Goal: Information Seeking & Learning: Learn about a topic

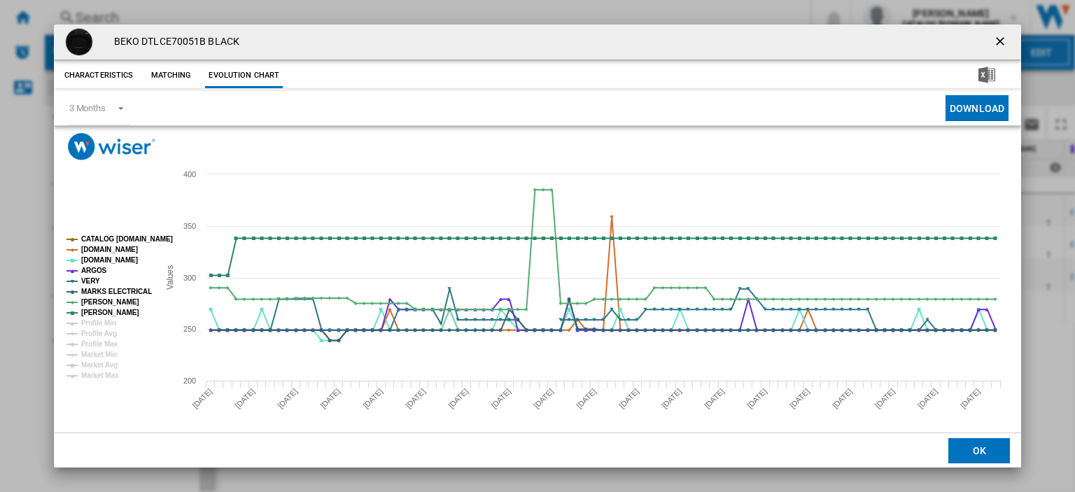
click at [993, 41] on ng-md-icon "getI18NText('BUTTONS.CLOSE_DIALOG')" at bounding box center [1001, 42] width 17 height 17
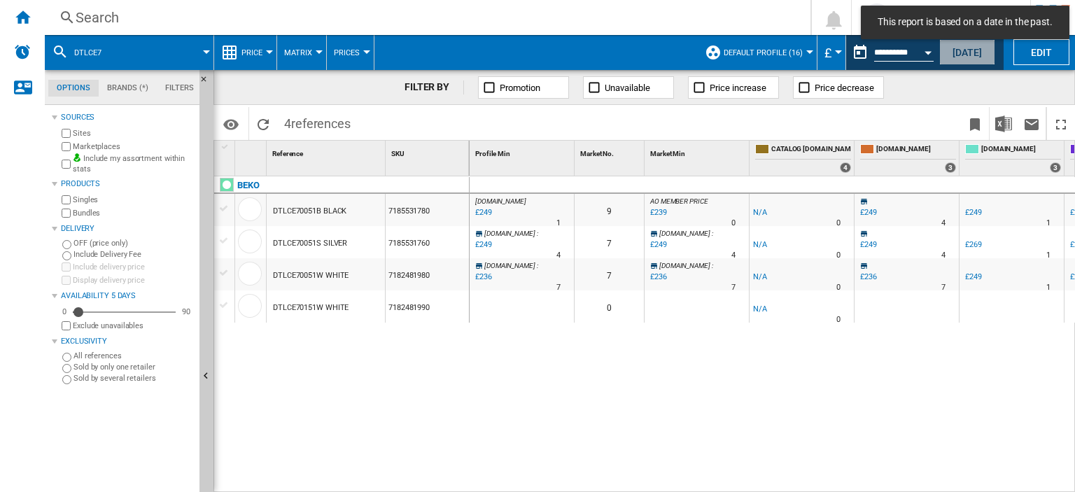
click at [968, 46] on button "[DATE]" at bounding box center [967, 52] width 56 height 26
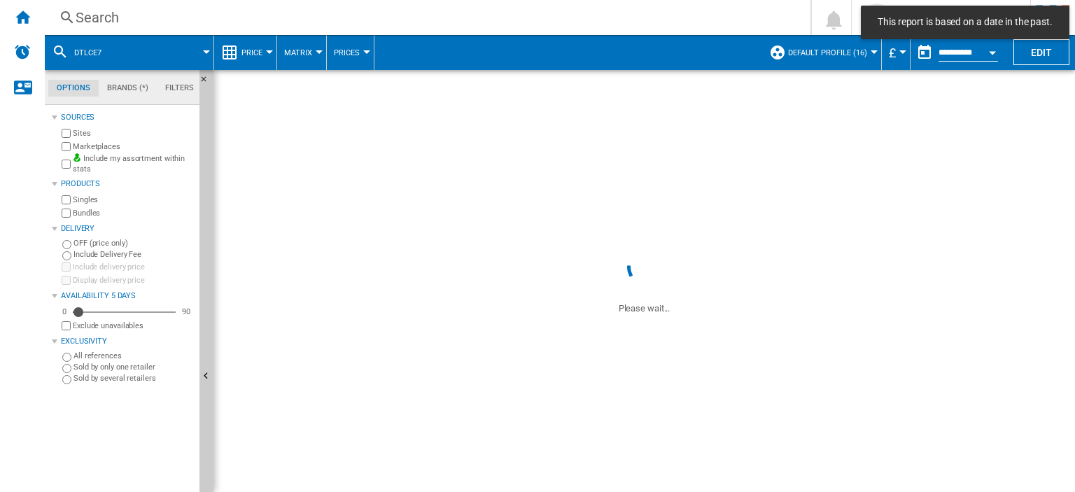
click at [87, 15] on div "Search" at bounding box center [425, 18] width 698 height 20
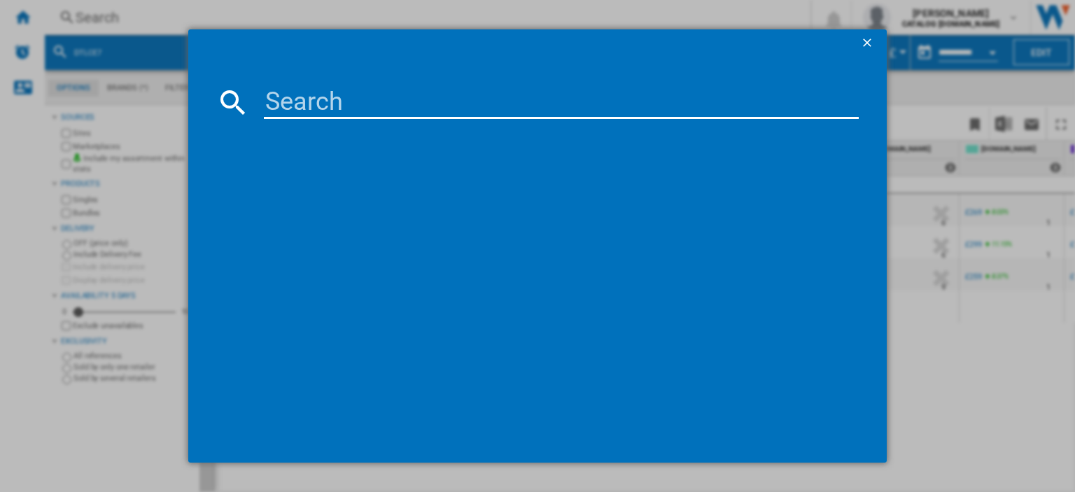
paste input "KDVC90X_SS"
type input "KDVC90X"
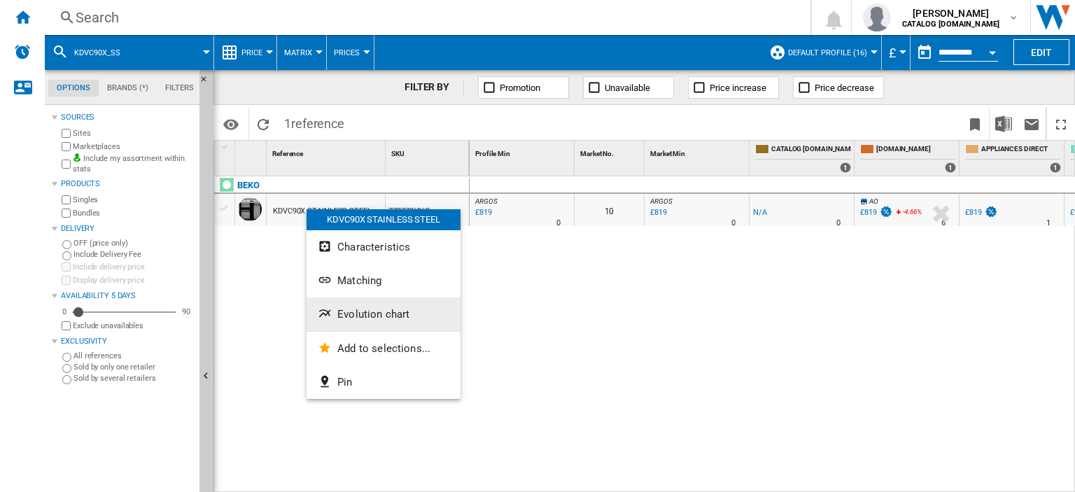
click at [393, 312] on span "Evolution chart" at bounding box center [373, 314] width 72 height 13
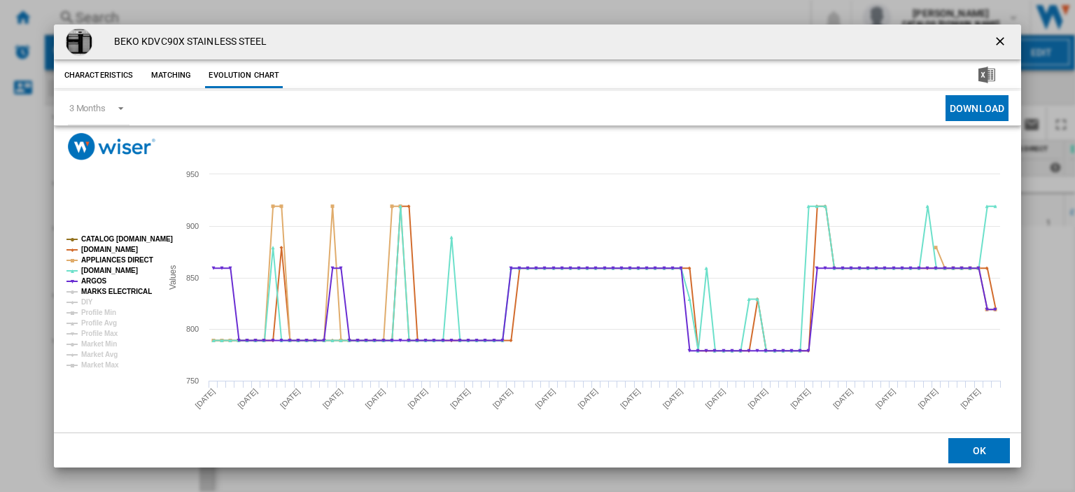
click at [94, 293] on tspan "MARKS ELECTRICAL" at bounding box center [116, 292] width 71 height 8
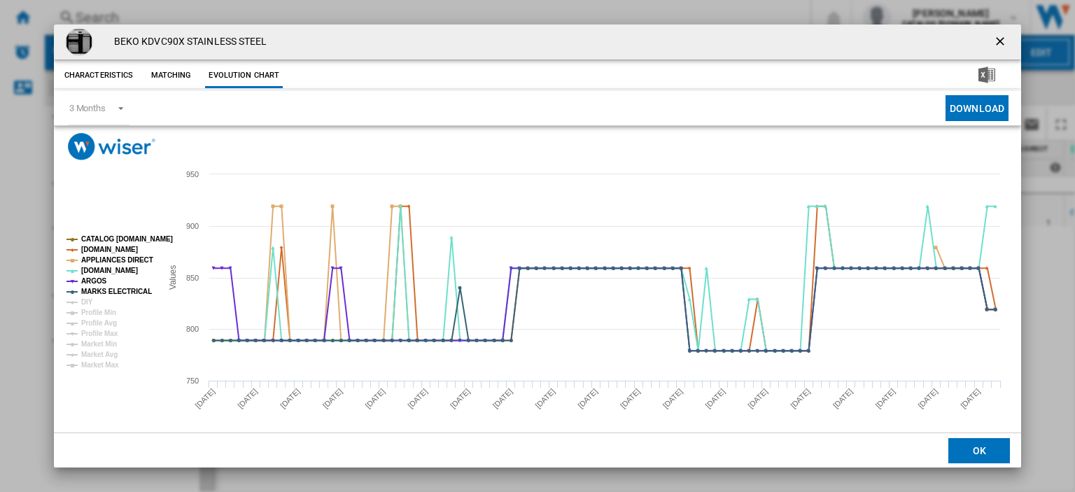
drag, startPoint x: 988, startPoint y: 41, endPoint x: 786, endPoint y: 72, distance: 203.9
click at [993, 41] on ng-md-icon "getI18NText('BUTTONS.CLOSE_DIALOG')" at bounding box center [1001, 42] width 17 height 17
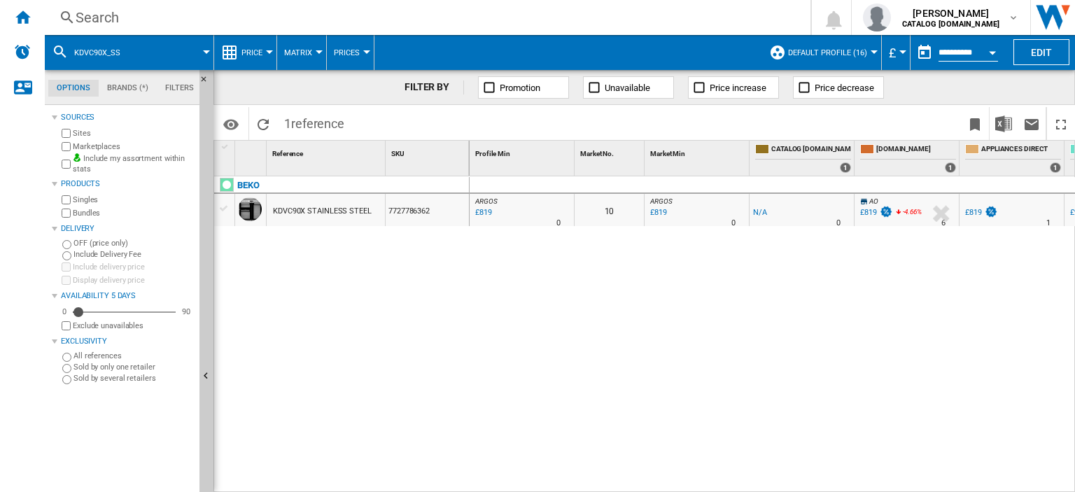
click at [96, 17] on div "Search" at bounding box center [425, 18] width 698 height 20
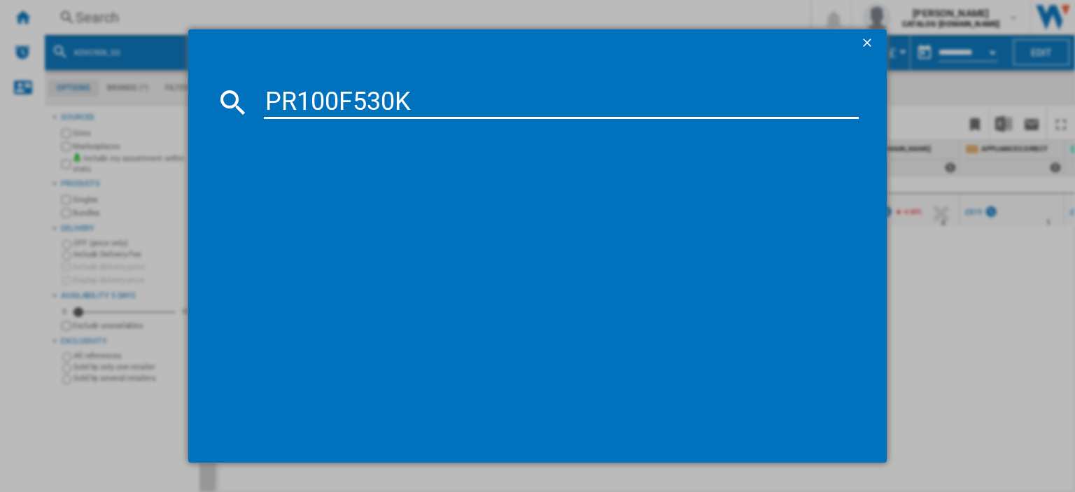
type input "PR100F530K"
click at [313, 192] on div "LEISURE PR100F530K BLACK" at bounding box center [547, 193] width 581 height 14
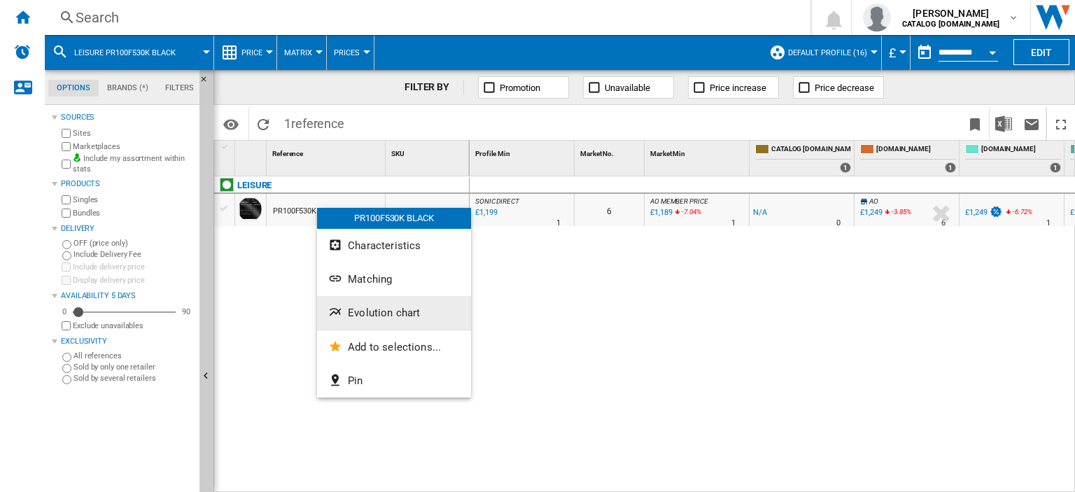
click at [375, 309] on span "Evolution chart" at bounding box center [384, 312] width 72 height 13
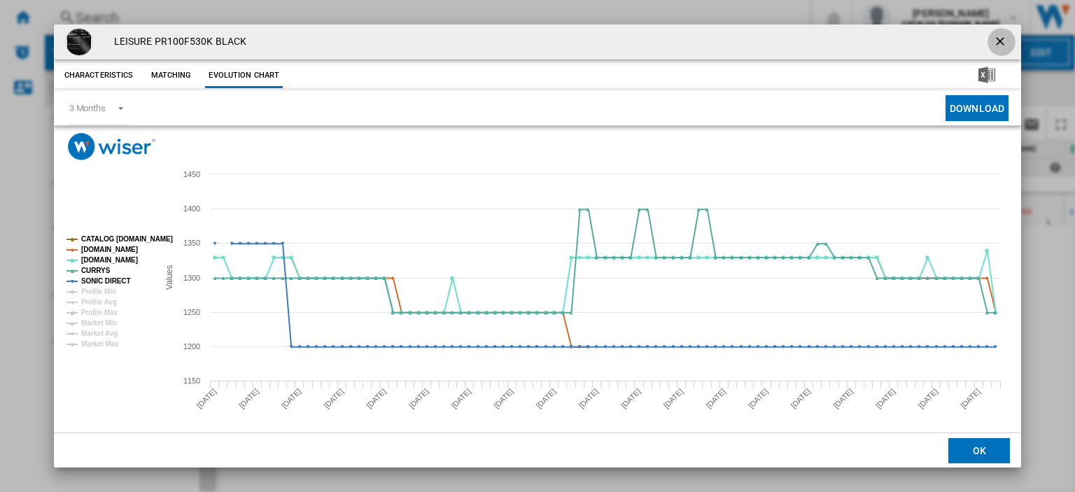
click at [994, 41] on ng-md-icon "getI18NText('BUTTONS.CLOSE_DIALOG')" at bounding box center [1001, 42] width 17 height 17
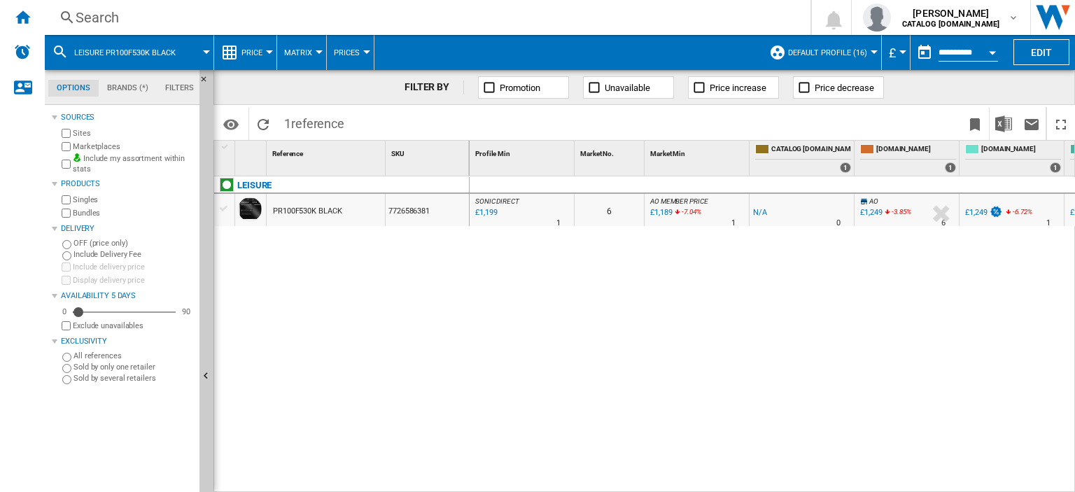
click at [104, 15] on div "Search" at bounding box center [425, 18] width 698 height 20
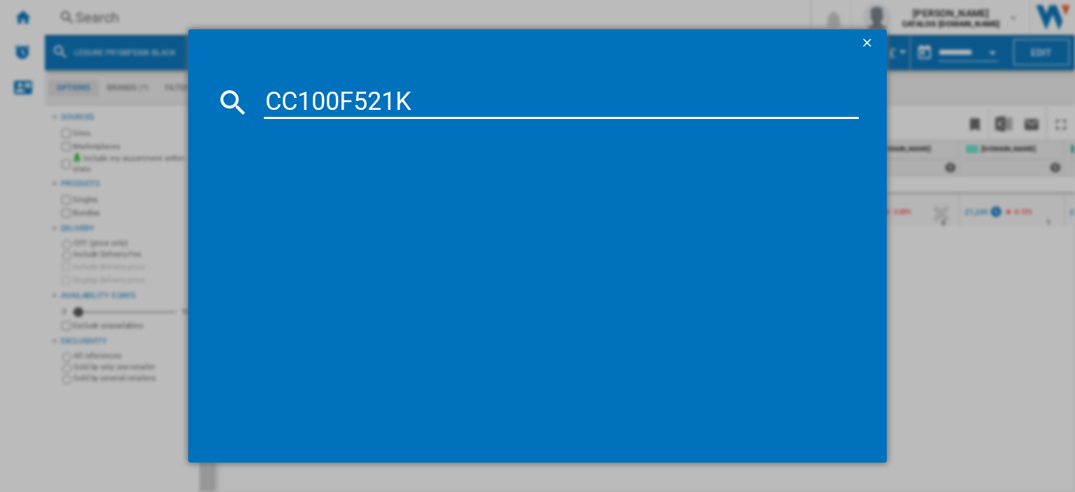
type input "CC100F521K"
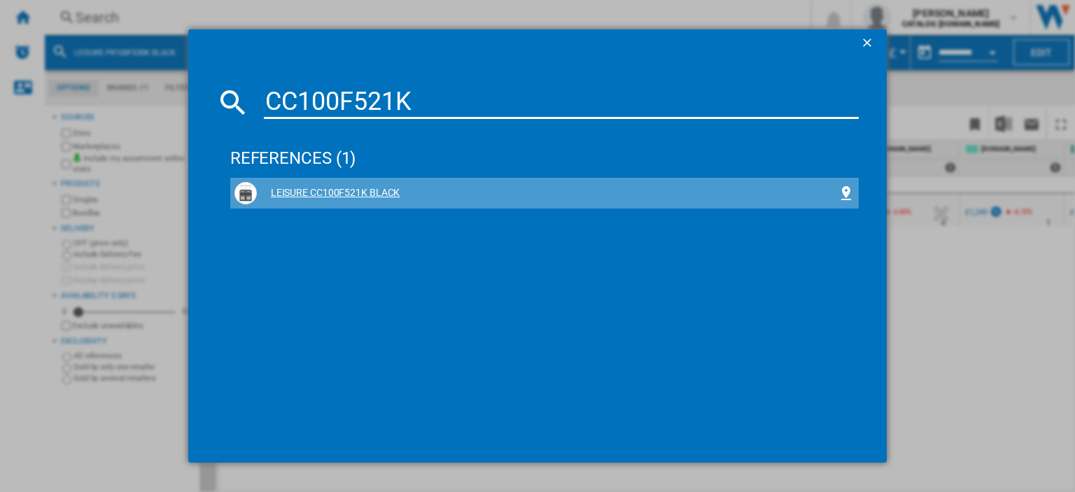
click at [320, 186] on div "LEISURE CC100F521K BLACK" at bounding box center [547, 193] width 581 height 14
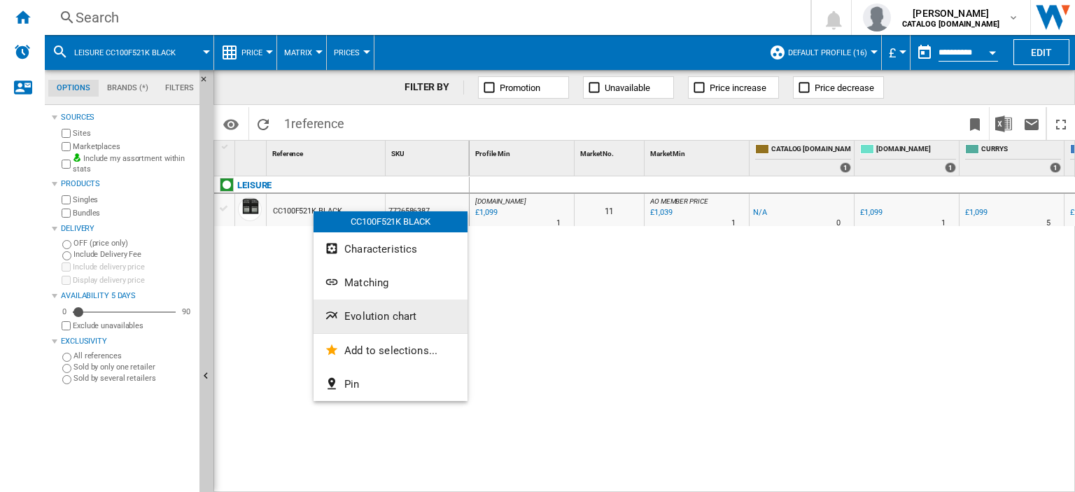
click at [376, 314] on span "Evolution chart" at bounding box center [380, 316] width 72 height 13
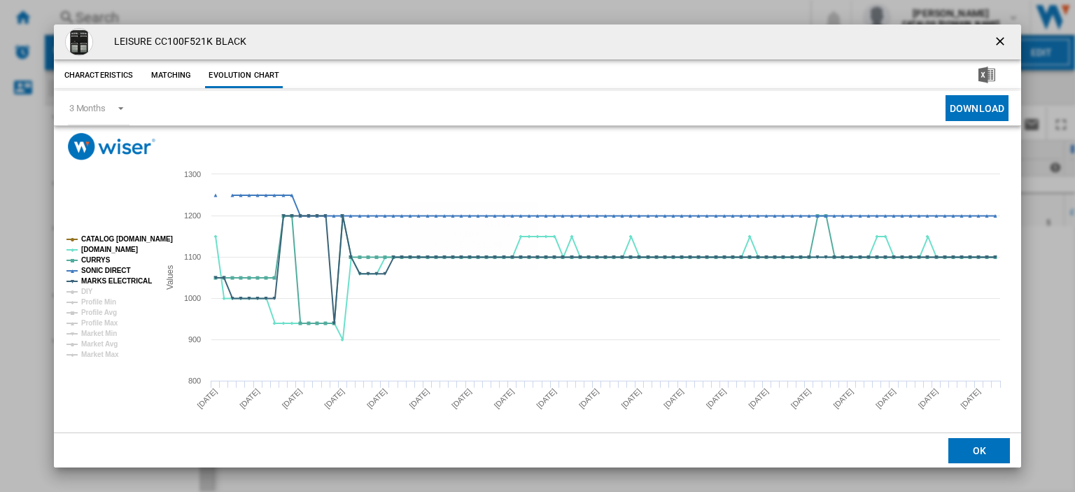
click at [993, 42] on ng-md-icon "getI18NText('BUTTONS.CLOSE_DIALOG')" at bounding box center [1001, 42] width 17 height 17
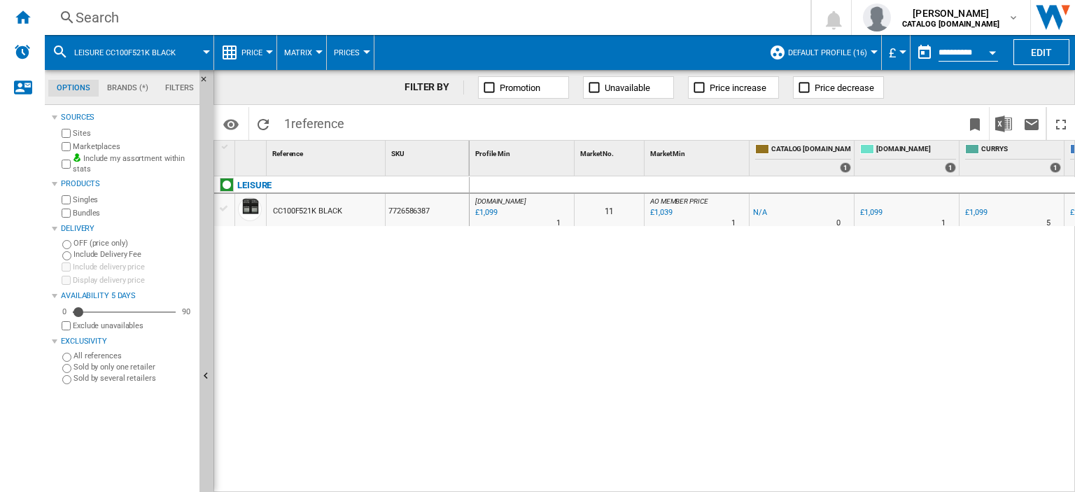
click at [106, 16] on div "Search" at bounding box center [425, 18] width 698 height 20
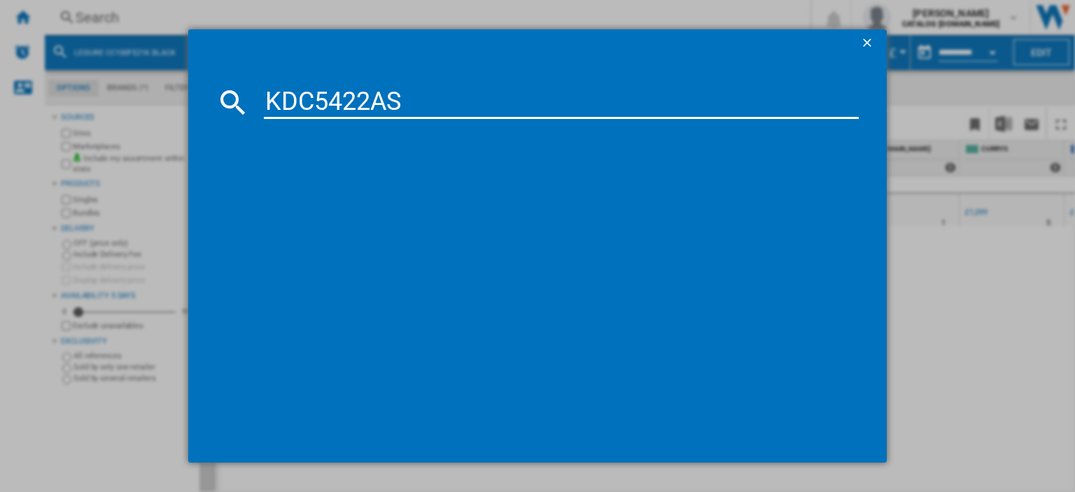
type input "KDC5422AS"
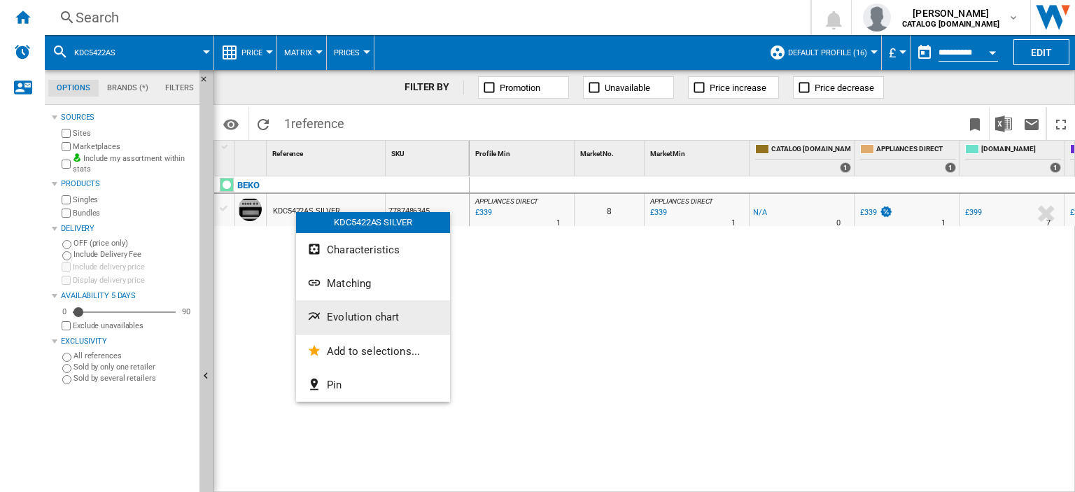
click at [357, 324] on button "Evolution chart" at bounding box center [373, 317] width 154 height 34
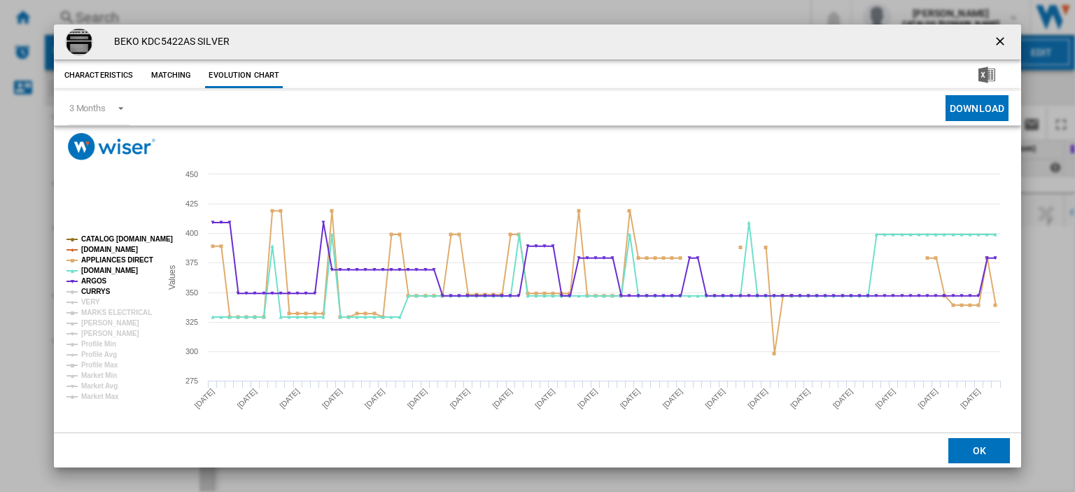
click at [85, 291] on tspan "CURRYS" at bounding box center [95, 292] width 29 height 8
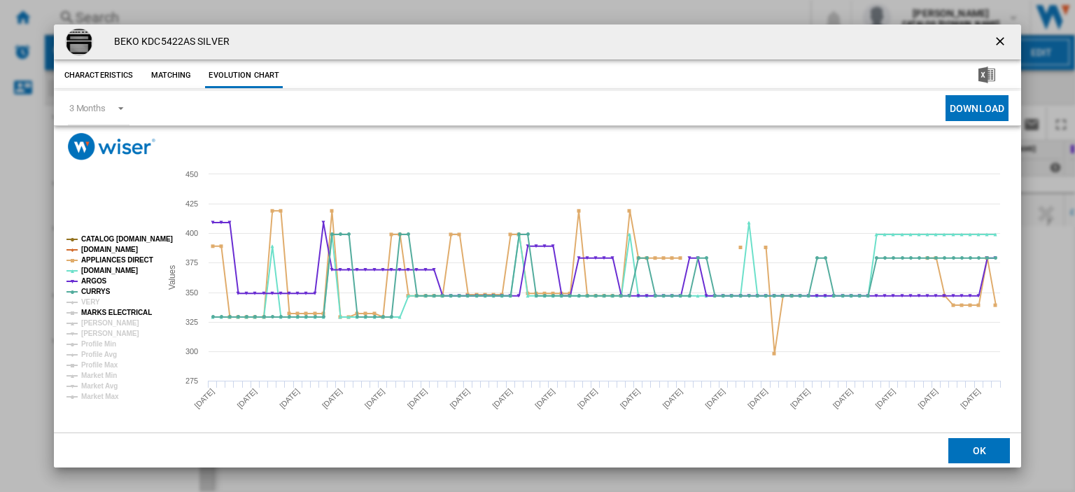
click at [87, 309] on tspan "MARKS ELECTRICAL" at bounding box center [116, 313] width 71 height 8
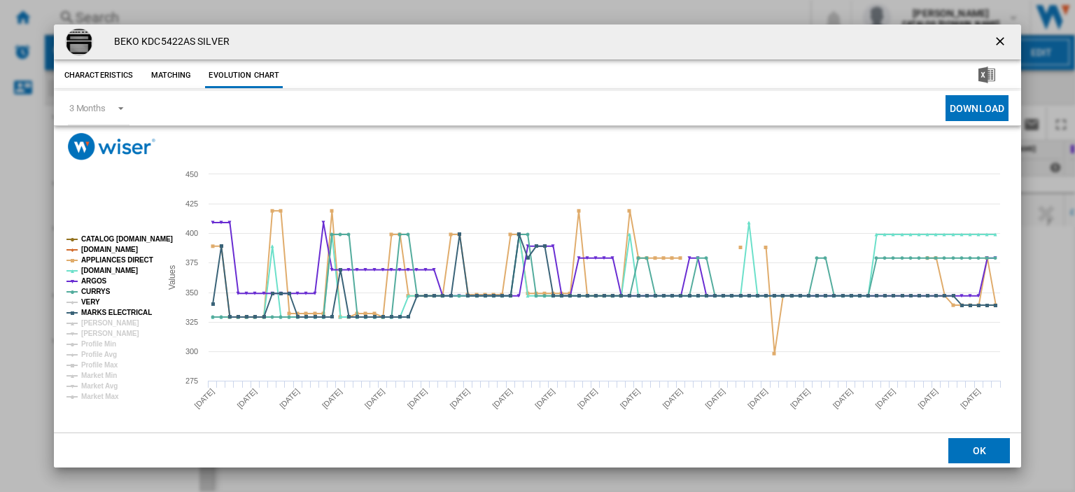
click at [90, 302] on tspan "VERY" at bounding box center [90, 302] width 19 height 8
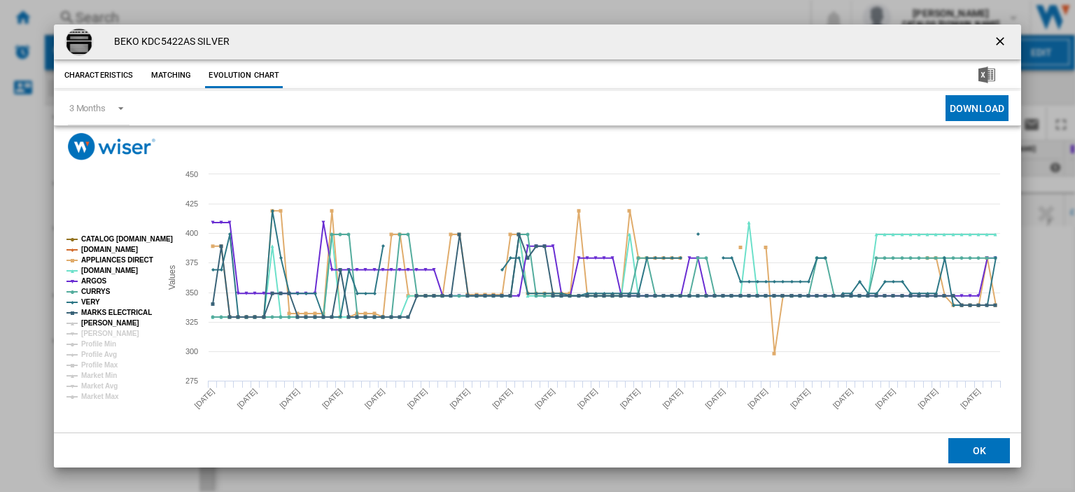
click at [93, 322] on tspan "[PERSON_NAME]" at bounding box center [110, 323] width 58 height 8
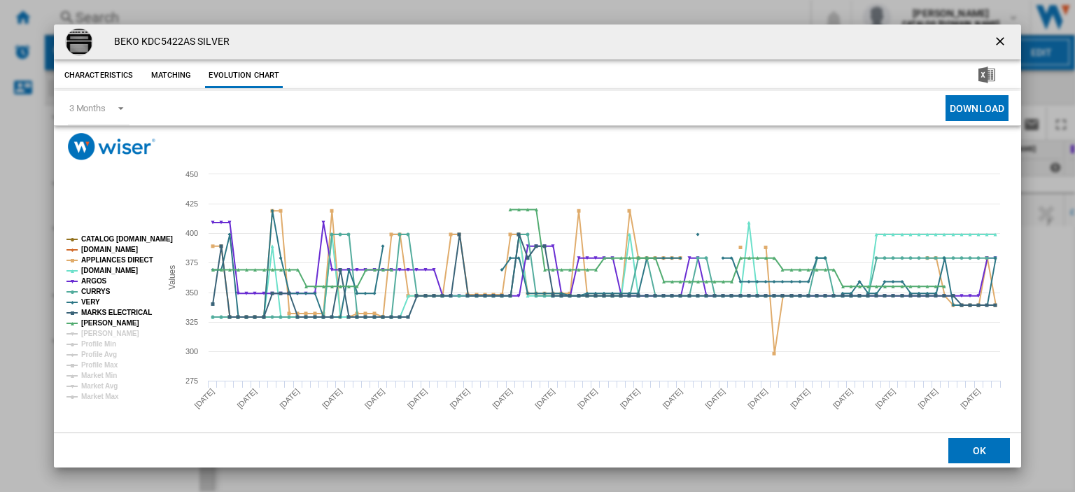
click at [996, 39] on ng-md-icon "getI18NText('BUTTONS.CLOSE_DIALOG')" at bounding box center [1001, 42] width 17 height 17
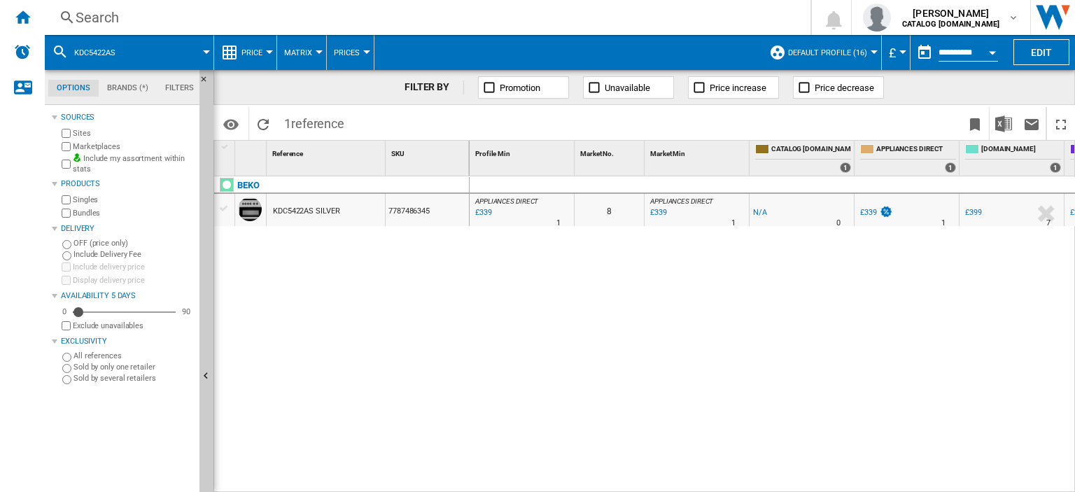
click at [85, 17] on div "Search" at bounding box center [425, 18] width 698 height 20
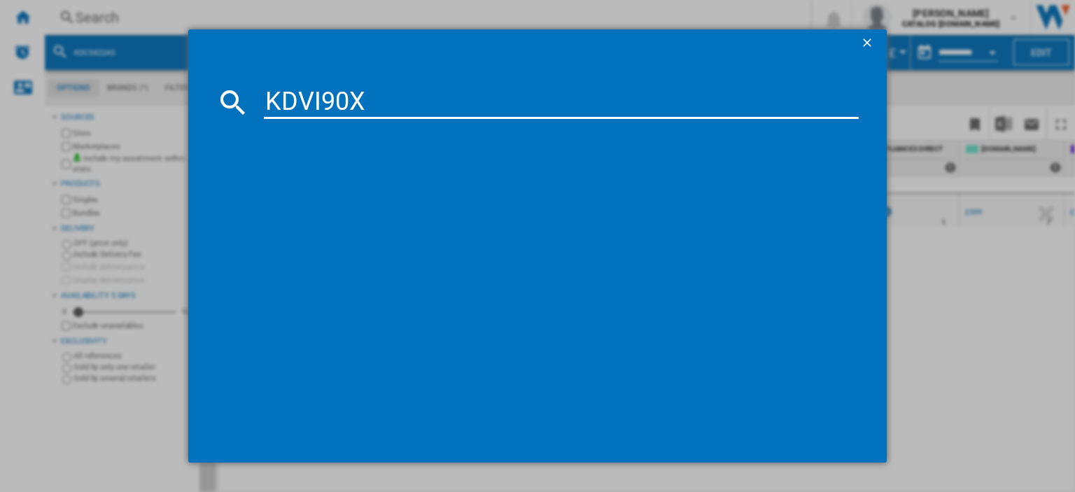
type input "KDVI90X"
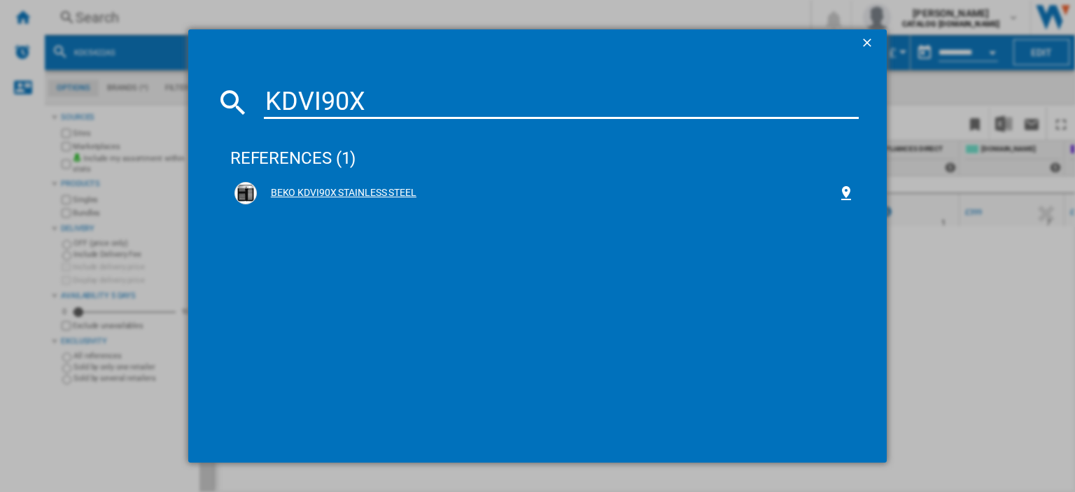
click at [329, 190] on div "BEKO KDVI90X STAINLESS STEEL" at bounding box center [547, 193] width 581 height 14
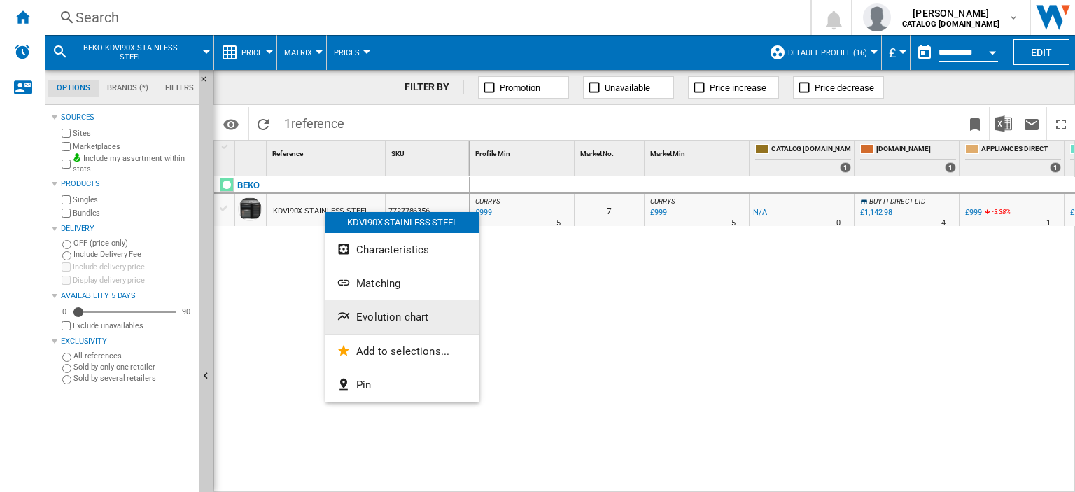
click at [383, 324] on button "Evolution chart" at bounding box center [402, 317] width 154 height 34
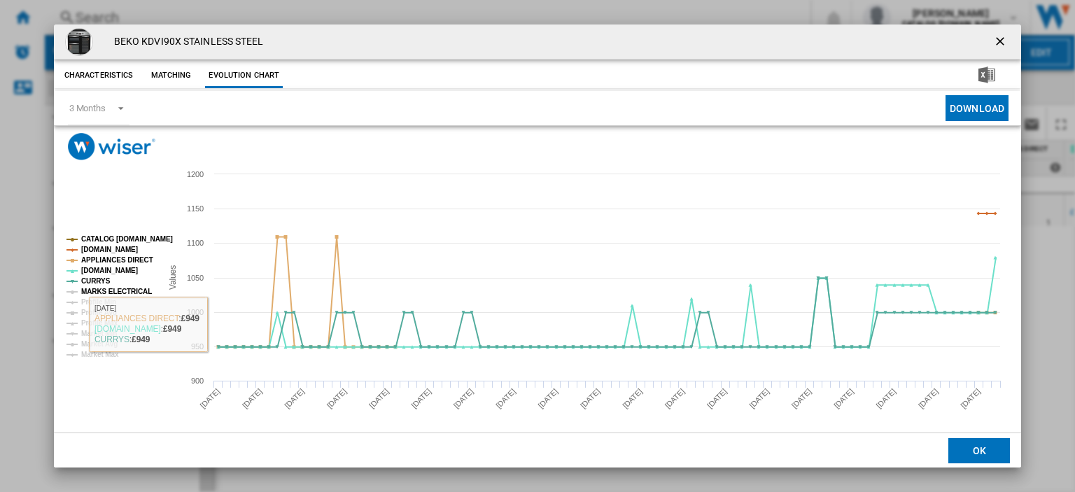
click at [115, 292] on tspan "MARKS ELECTRICAL" at bounding box center [116, 292] width 71 height 8
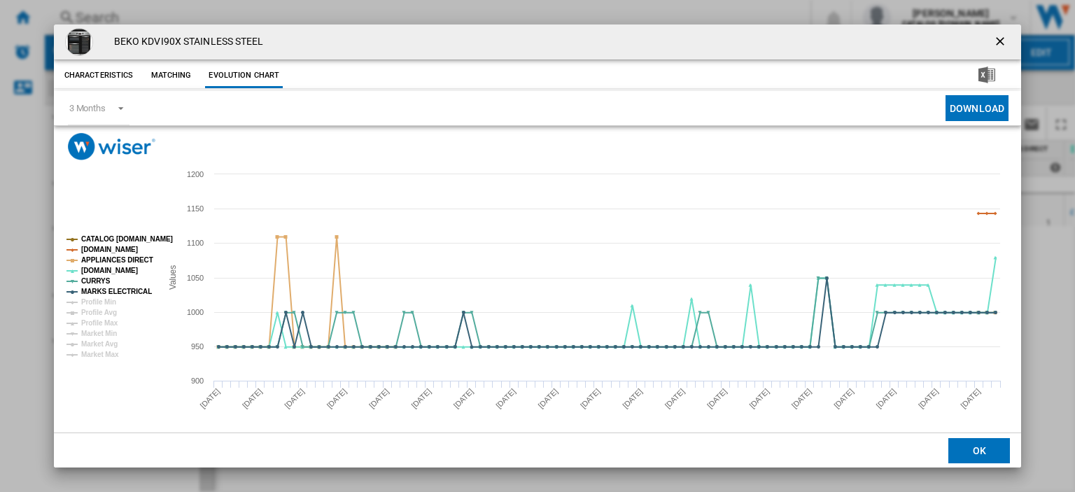
click at [993, 43] on ng-md-icon "getI18NText('BUTTONS.CLOSE_DIALOG')" at bounding box center [1001, 42] width 17 height 17
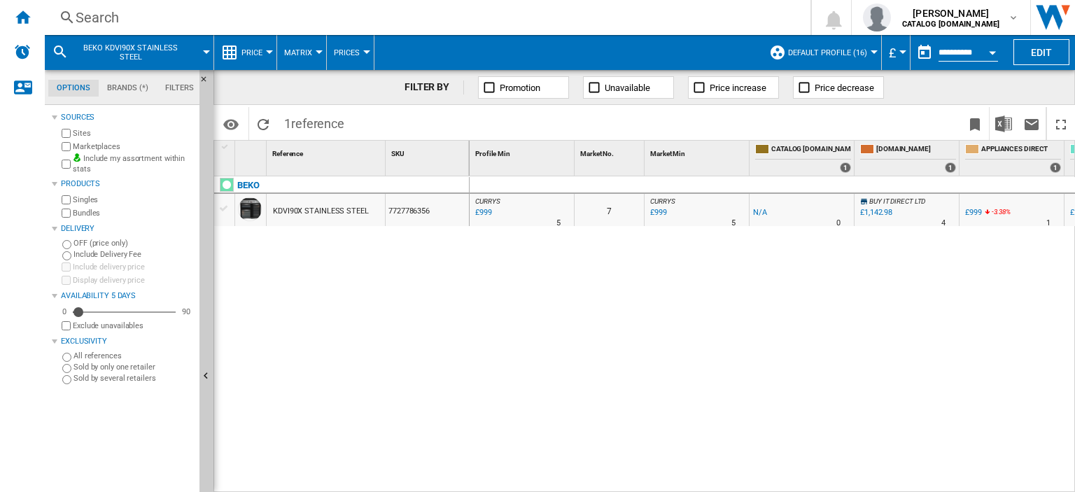
click at [107, 16] on div "Search" at bounding box center [425, 18] width 698 height 20
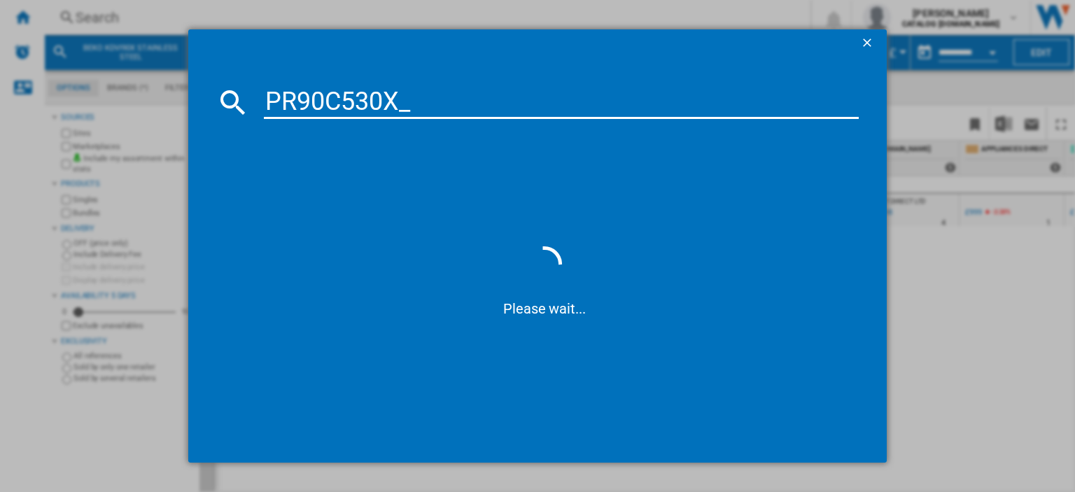
type input "PR90C530X"
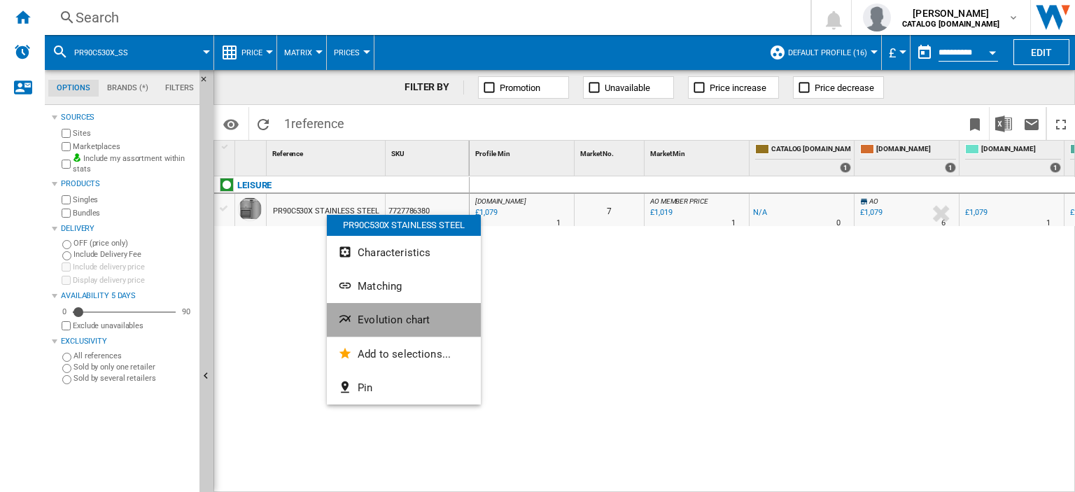
click at [379, 318] on span "Evolution chart" at bounding box center [394, 319] width 72 height 13
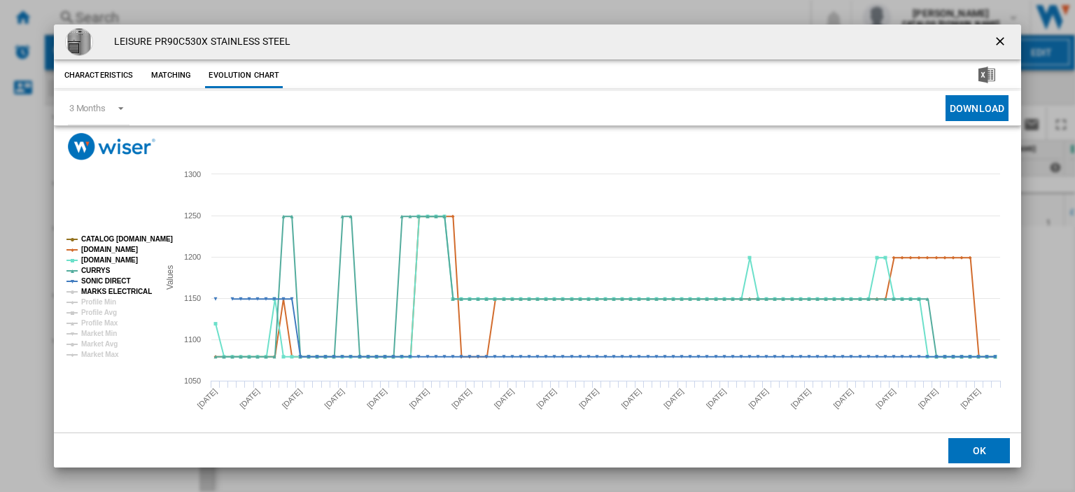
click at [104, 293] on tspan "MARKS ELECTRICAL" at bounding box center [116, 292] width 71 height 8
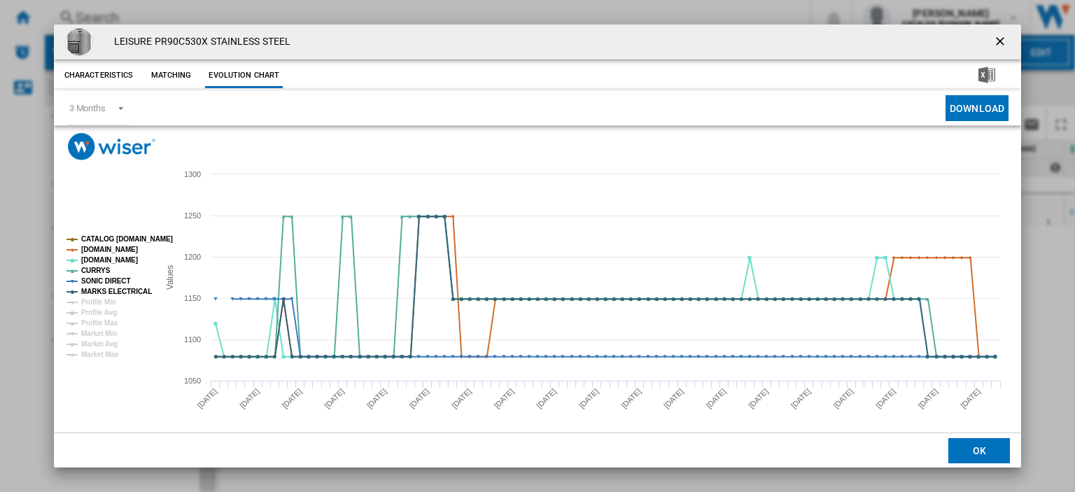
click at [995, 41] on ng-md-icon "getI18NText('BUTTONS.CLOSE_DIALOG')" at bounding box center [1001, 42] width 17 height 17
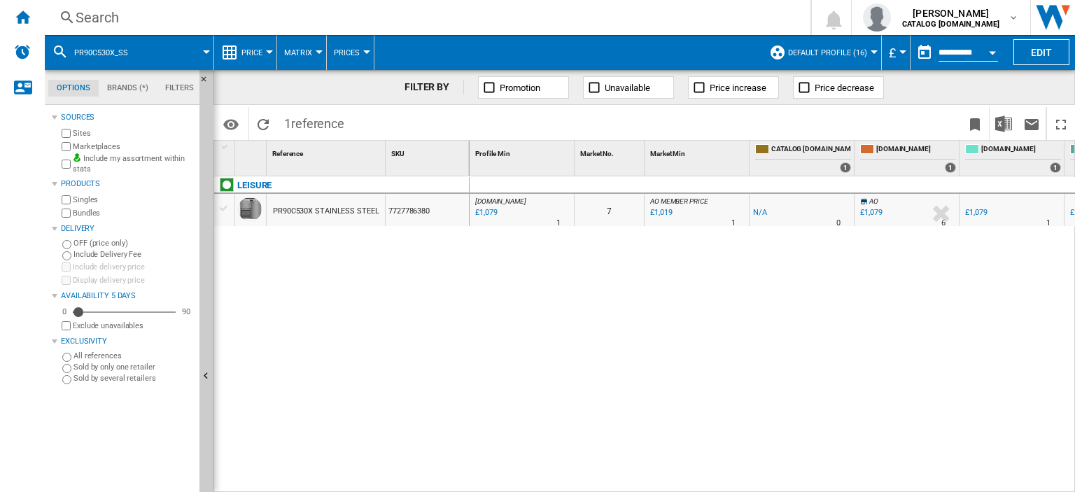
click at [85, 15] on div "Search" at bounding box center [425, 18] width 698 height 20
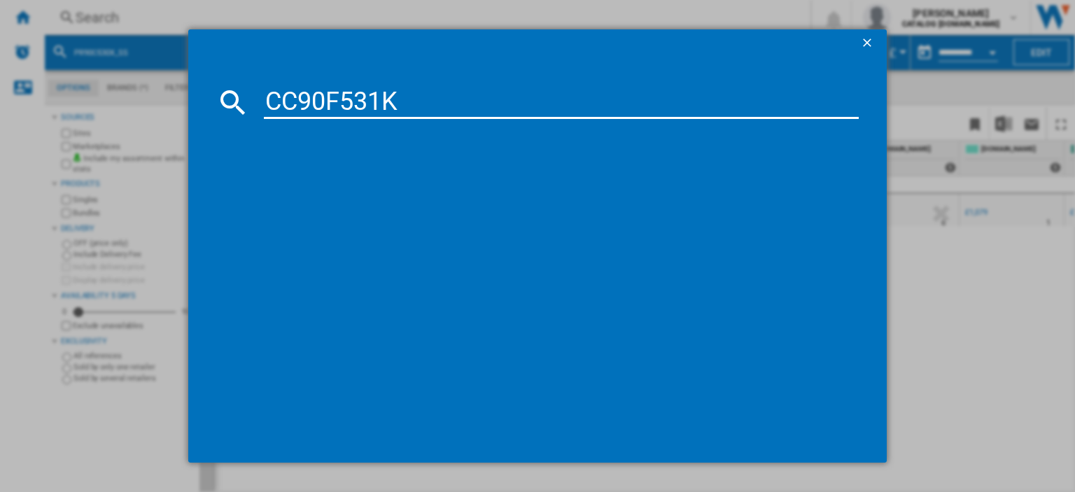
type input "CC90F531K"
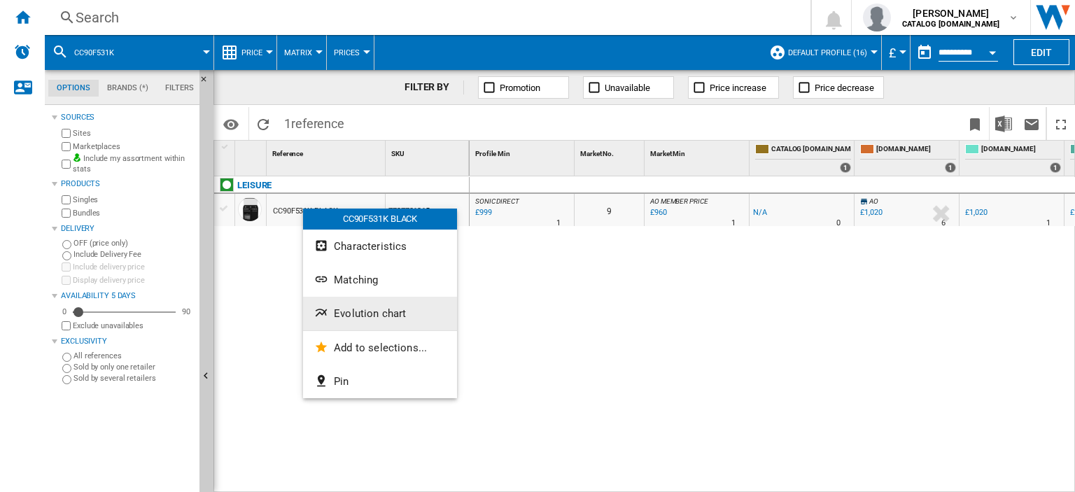
click at [357, 309] on span "Evolution chart" at bounding box center [370, 313] width 72 height 13
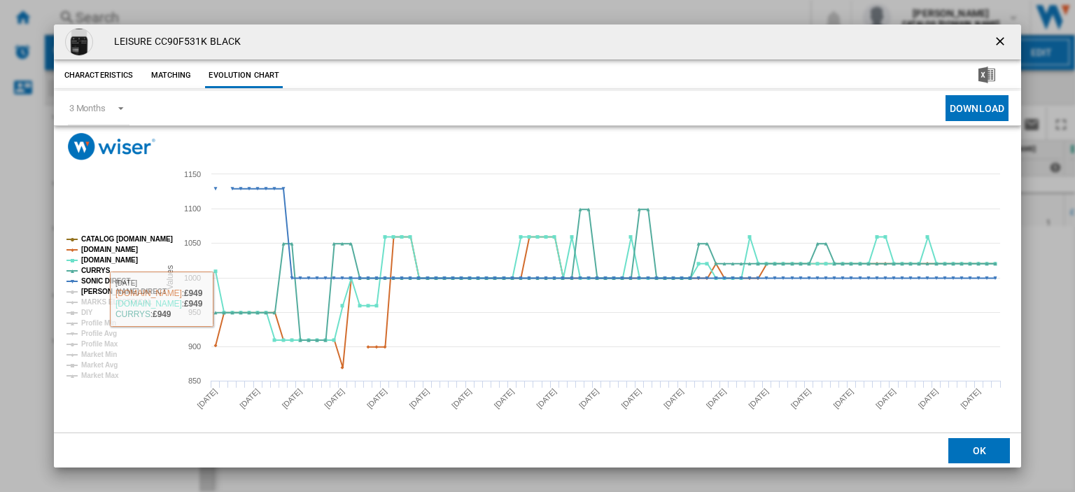
click at [106, 293] on tspan "[PERSON_NAME] DIRECT" at bounding box center [123, 292] width 85 height 8
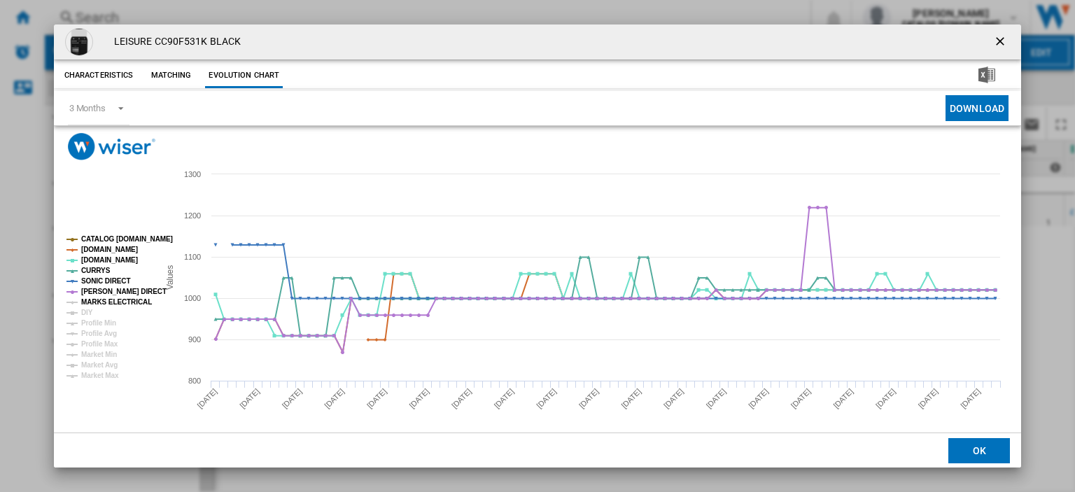
click at [106, 301] on tspan "MARKS ELECTRICAL" at bounding box center [116, 302] width 71 height 8
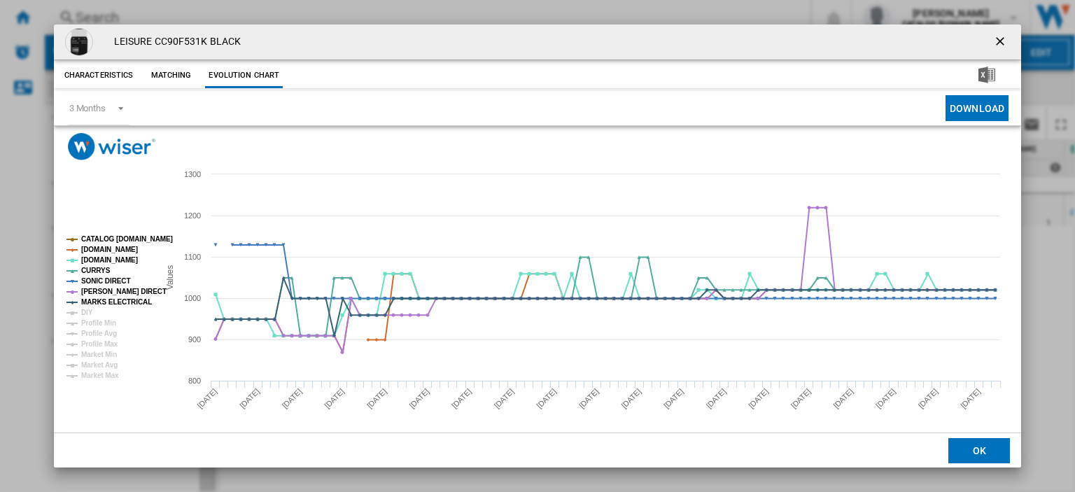
click at [994, 43] on ng-md-icon "getI18NText('BUTTONS.CLOSE_DIALOG')" at bounding box center [1001, 42] width 17 height 17
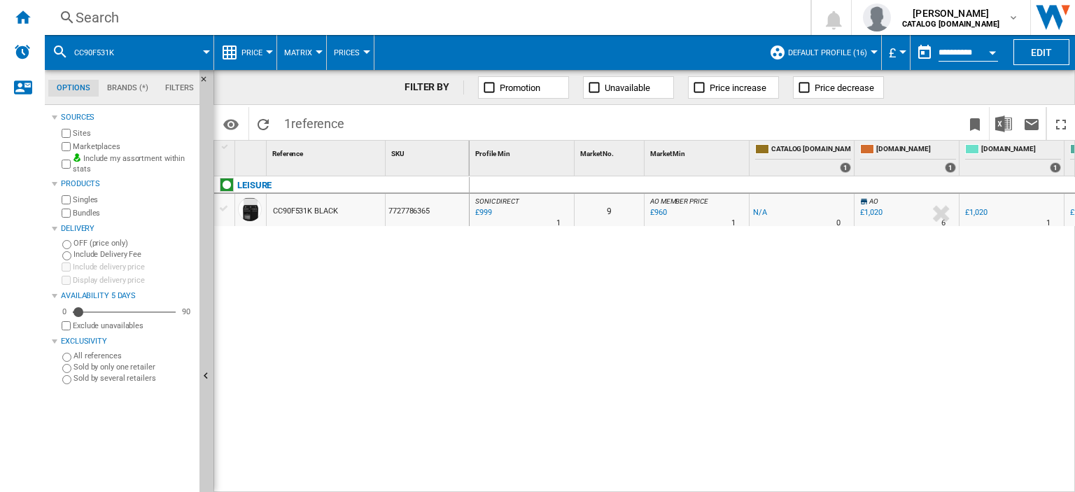
click at [94, 15] on div "Search" at bounding box center [425, 18] width 698 height 20
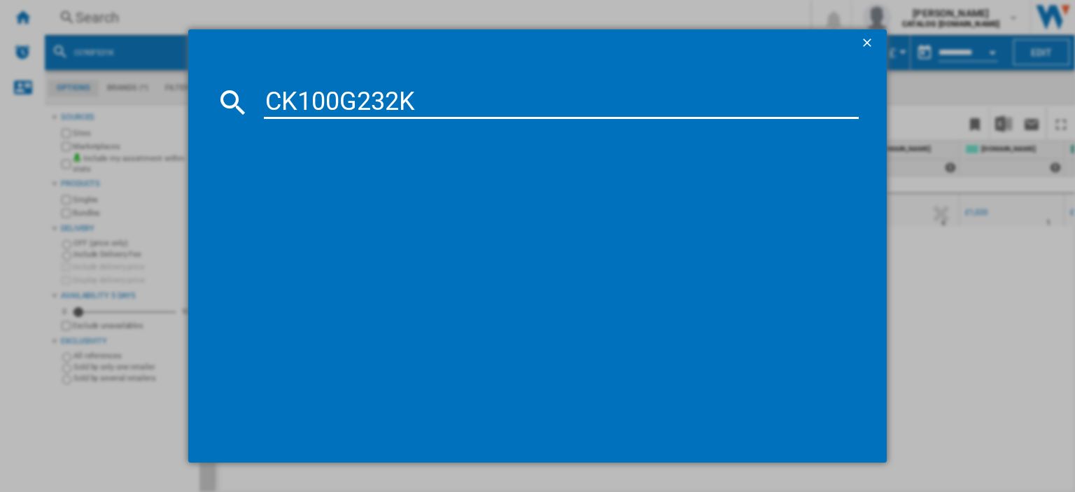
type input "CK100G232K"
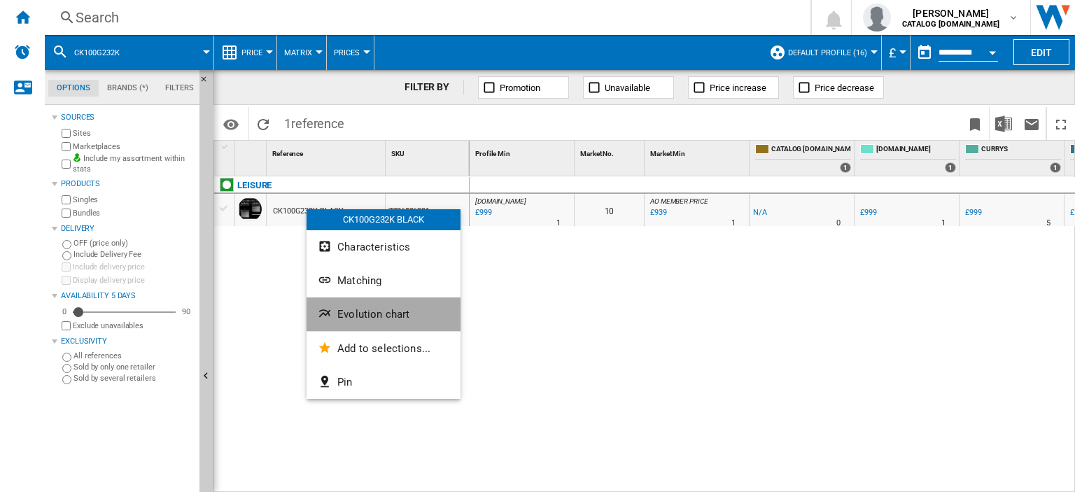
click at [358, 316] on span "Evolution chart" at bounding box center [373, 314] width 72 height 13
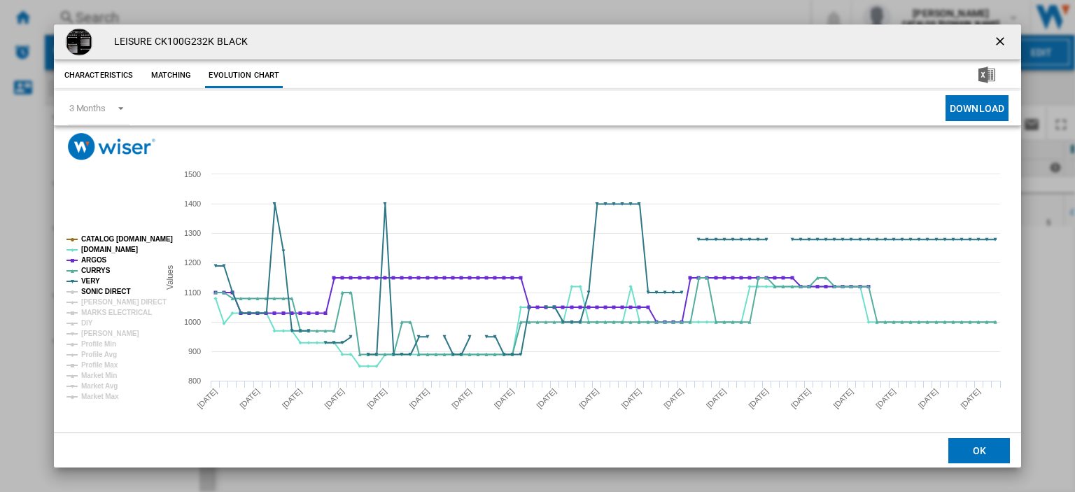
click at [94, 290] on tspan "SONIC DIRECT" at bounding box center [105, 292] width 49 height 8
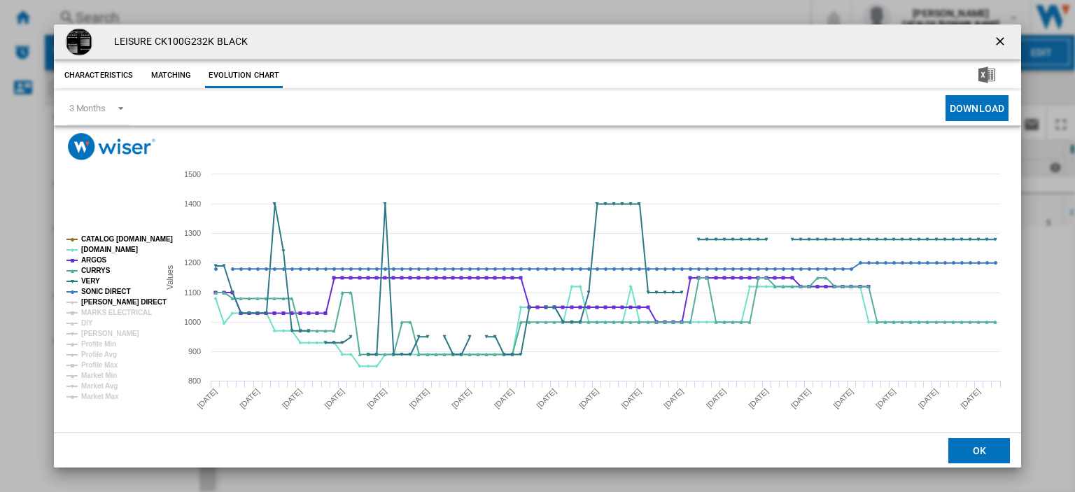
click at [92, 300] on tspan "[PERSON_NAME] DIRECT" at bounding box center [123, 302] width 85 height 8
click at [92, 309] on tspan "MARKS ELECTRICAL" at bounding box center [116, 313] width 71 height 8
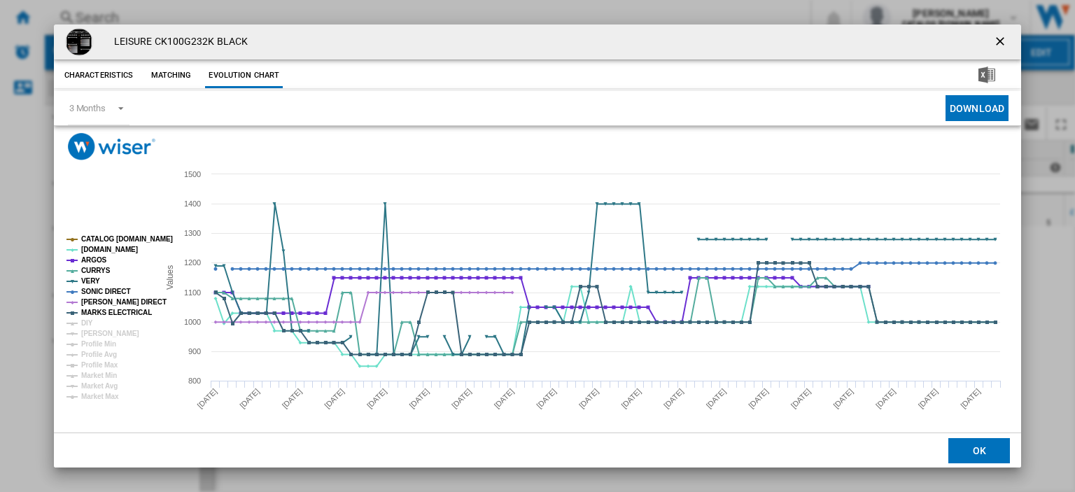
click at [994, 43] on ng-md-icon "getI18NText('BUTTONS.CLOSE_DIALOG')" at bounding box center [1001, 42] width 17 height 17
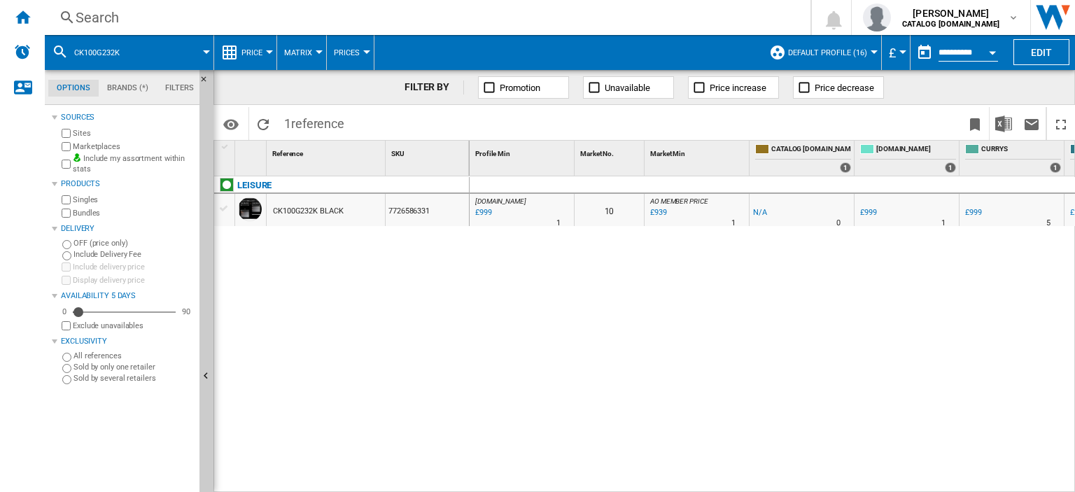
click at [102, 19] on div "Search" at bounding box center [425, 18] width 698 height 20
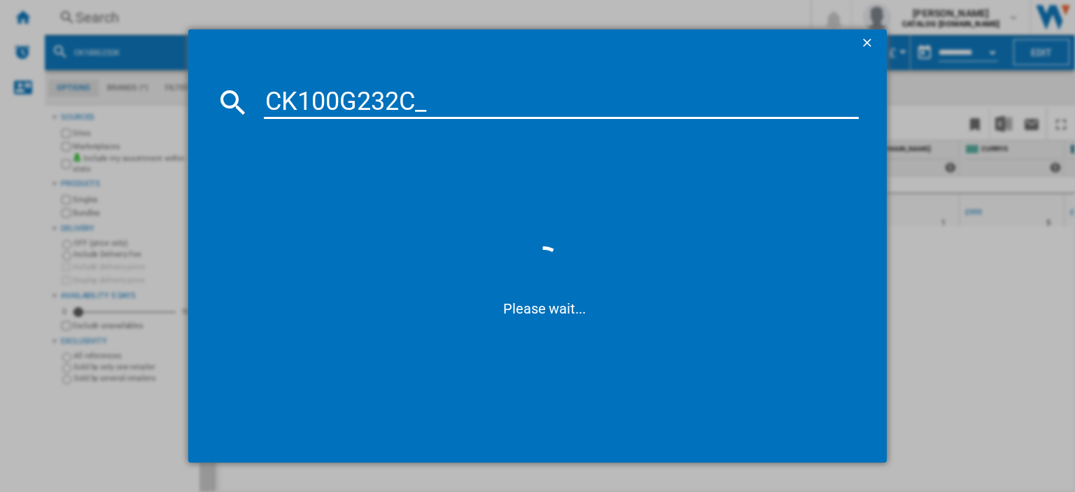
type input "CK100G232C"
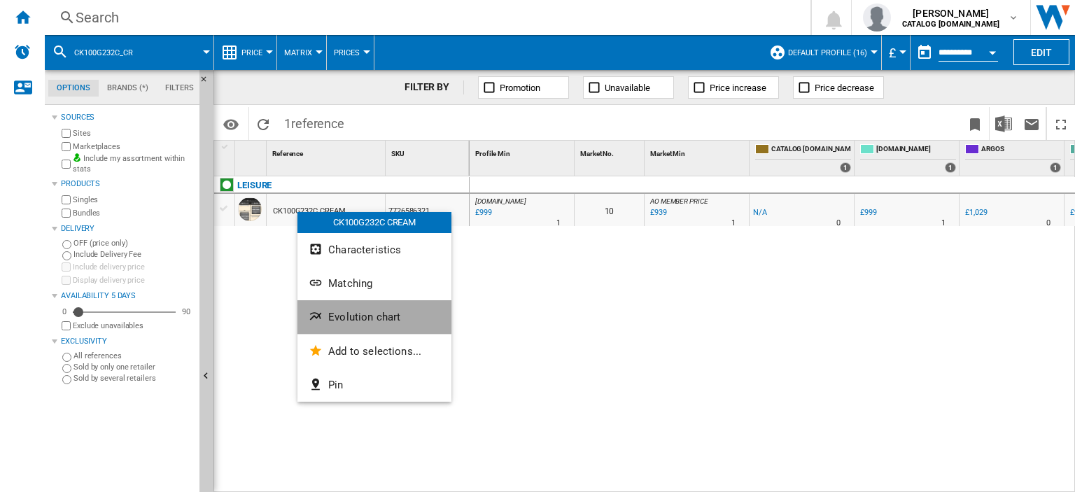
click at [355, 318] on span "Evolution chart" at bounding box center [364, 317] width 72 height 13
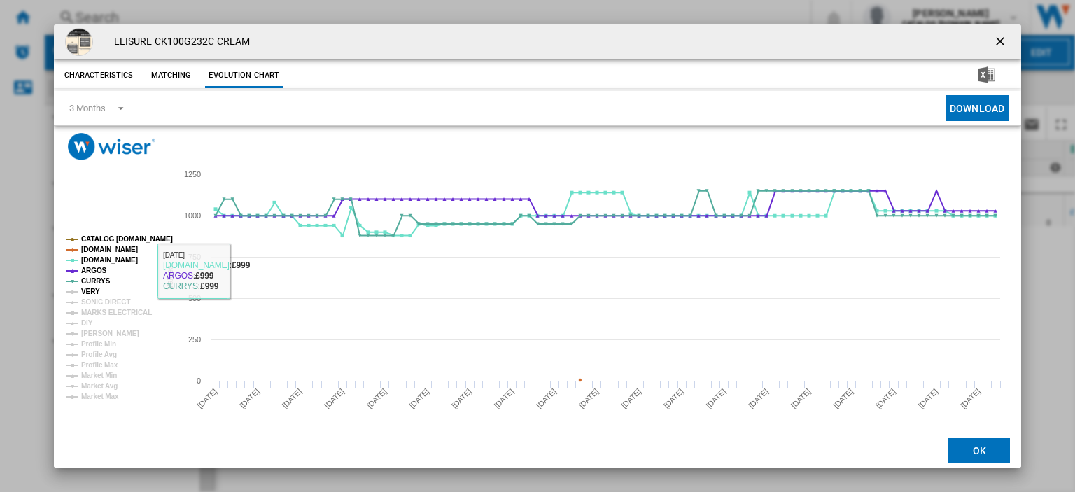
click at [81, 290] on tspan "VERY" at bounding box center [90, 292] width 19 height 8
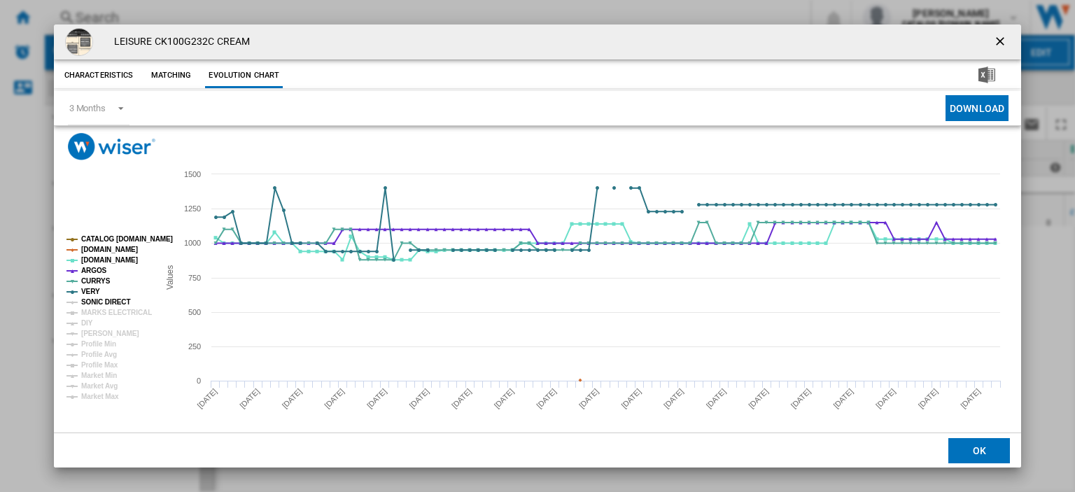
click at [89, 304] on tspan "SONIC DIRECT" at bounding box center [105, 302] width 49 height 8
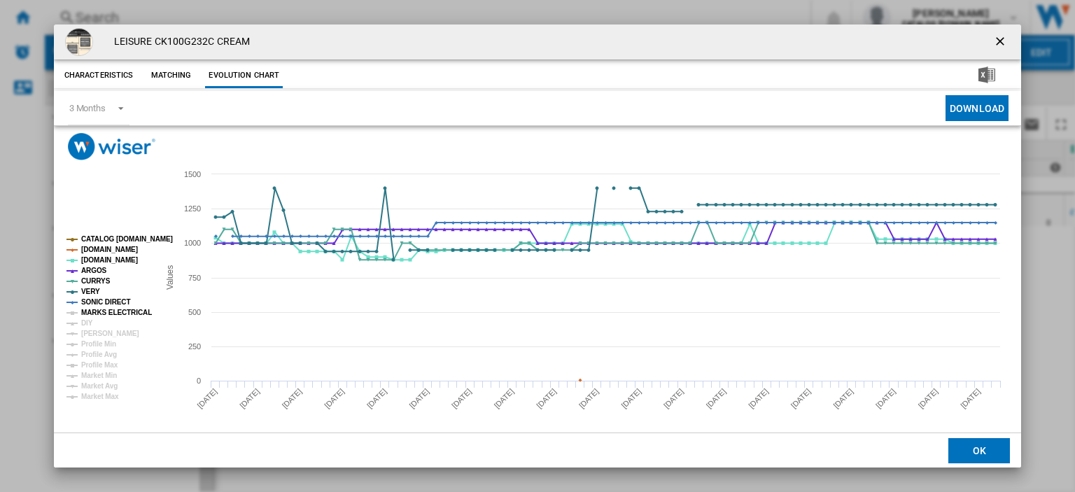
click at [91, 313] on tspan "MARKS ELECTRICAL" at bounding box center [116, 313] width 71 height 8
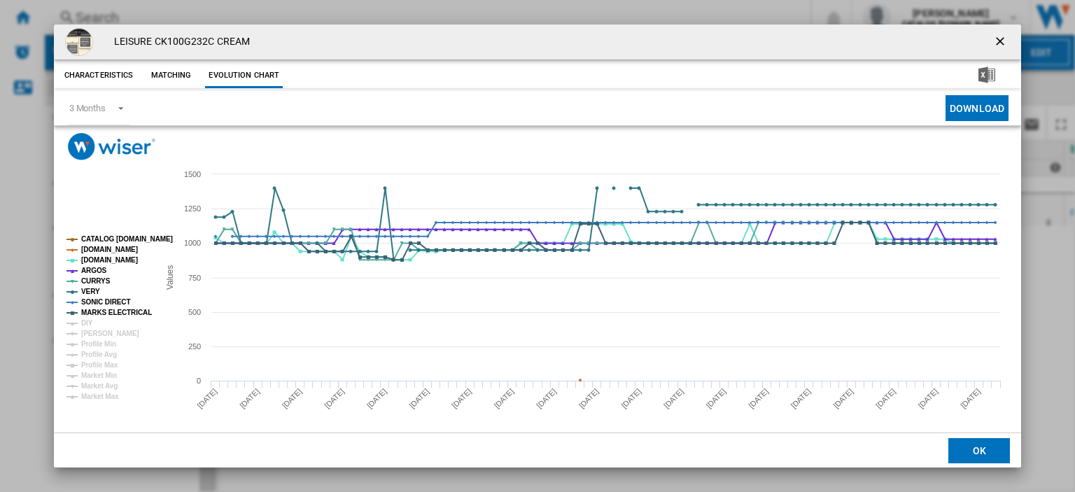
click at [993, 42] on ng-md-icon "getI18NText('BUTTONS.CLOSE_DIALOG')" at bounding box center [1001, 42] width 17 height 17
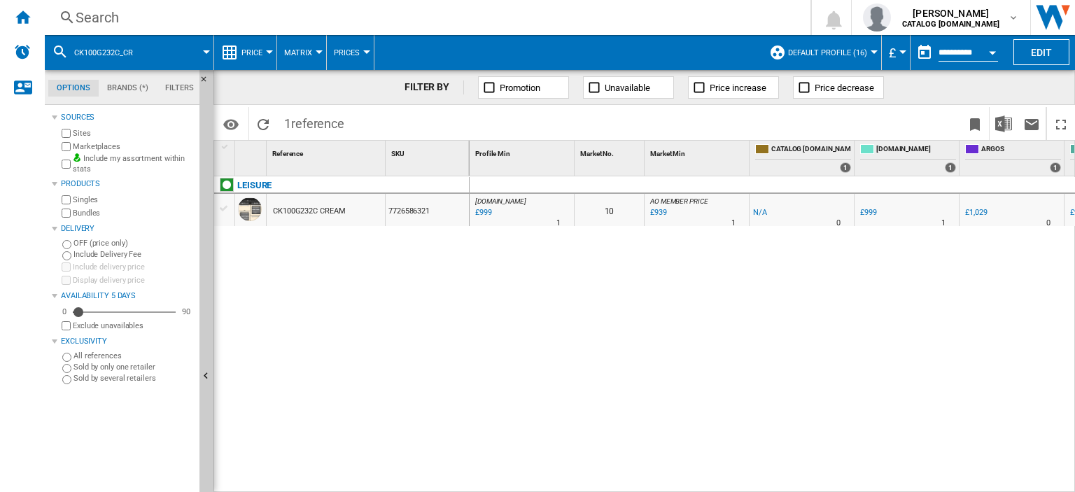
click at [84, 13] on div "Search" at bounding box center [425, 18] width 698 height 20
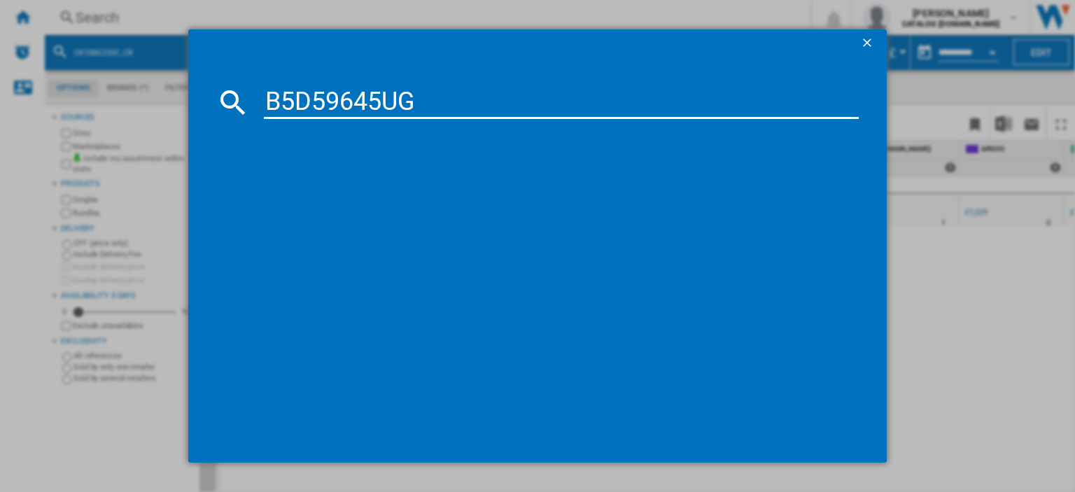
type input "B5D59645UG"
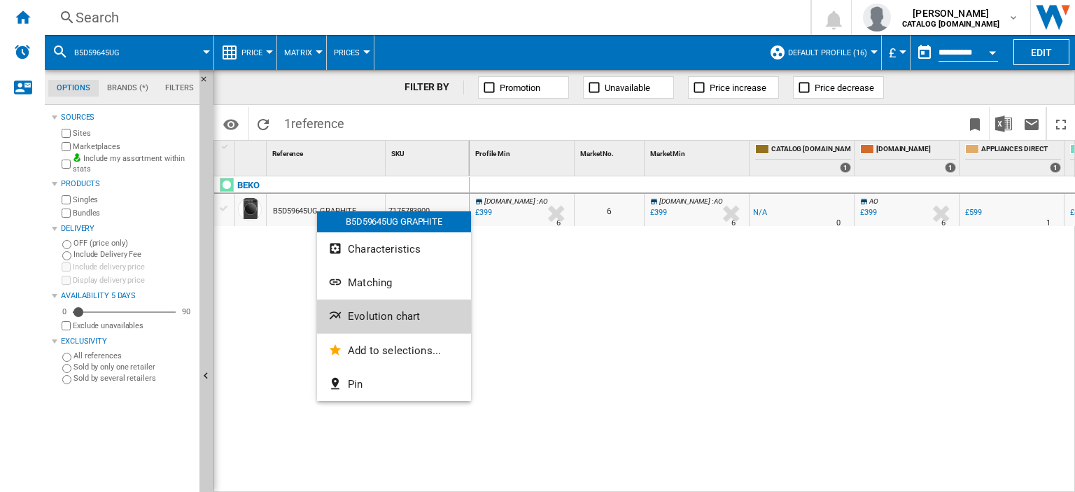
click at [367, 320] on span "Evolution chart" at bounding box center [384, 316] width 72 height 13
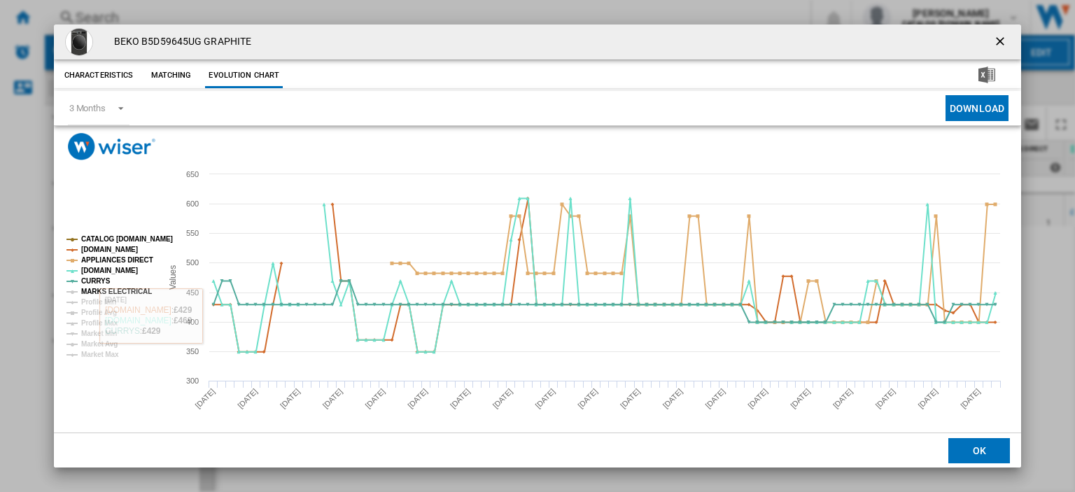
click at [94, 288] on tspan "MARKS ELECTRICAL" at bounding box center [116, 292] width 71 height 8
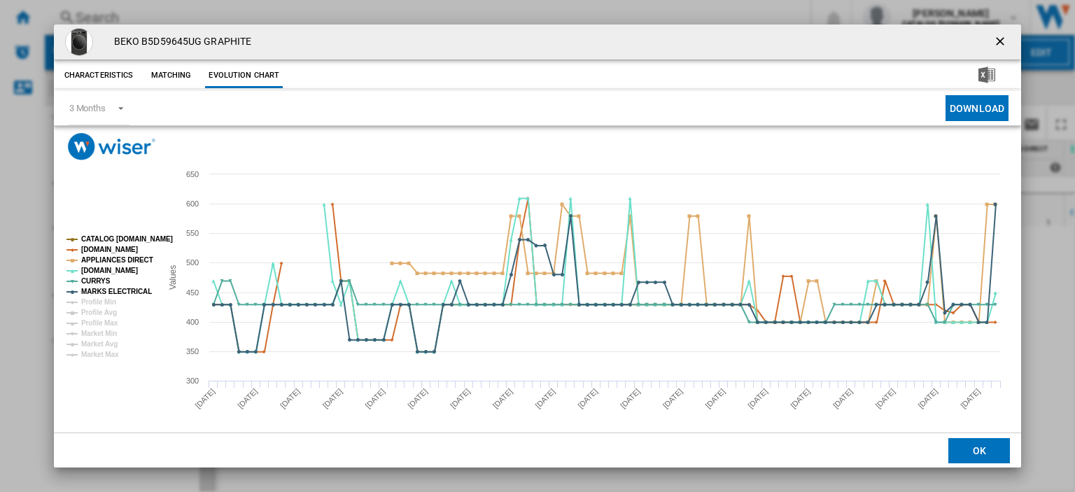
click at [993, 41] on ng-md-icon "getI18NText('BUTTONS.CLOSE_DIALOG')" at bounding box center [1001, 42] width 17 height 17
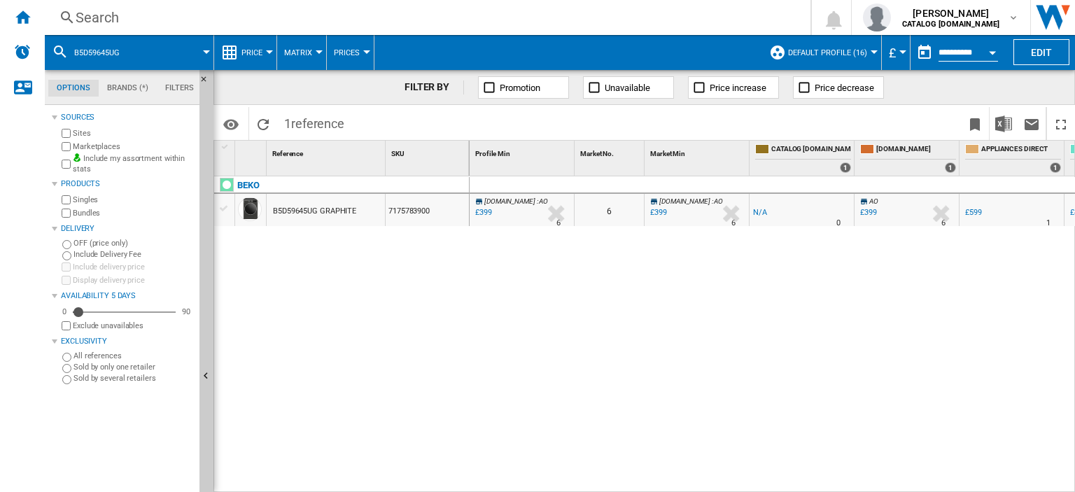
click at [73, 20] on ng-md-icon at bounding box center [67, 17] width 17 height 17
click at [86, 16] on div "Search" at bounding box center [425, 18] width 698 height 20
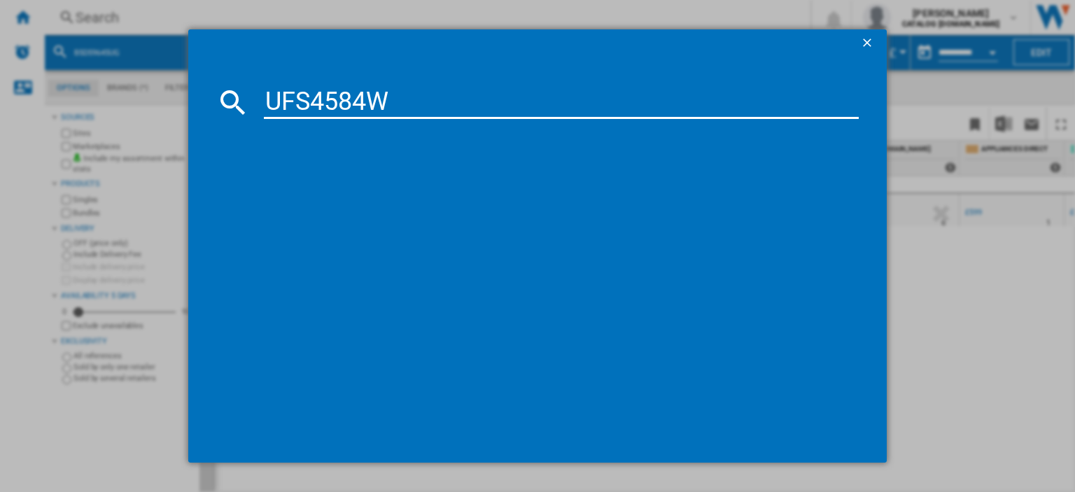
type input "UFS4584W"
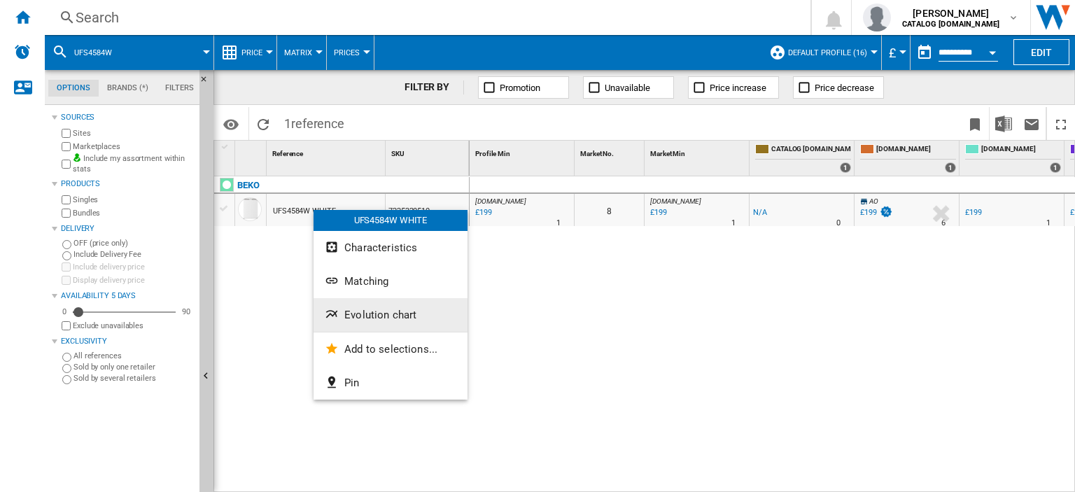
click at [353, 311] on span "Evolution chart" at bounding box center [380, 315] width 72 height 13
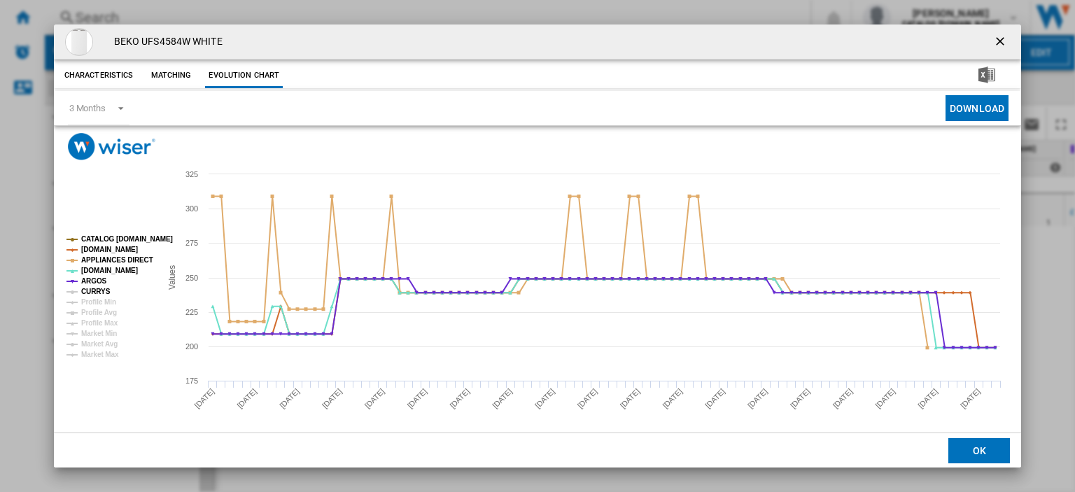
click at [89, 290] on tspan "CURRYS" at bounding box center [95, 292] width 29 height 8
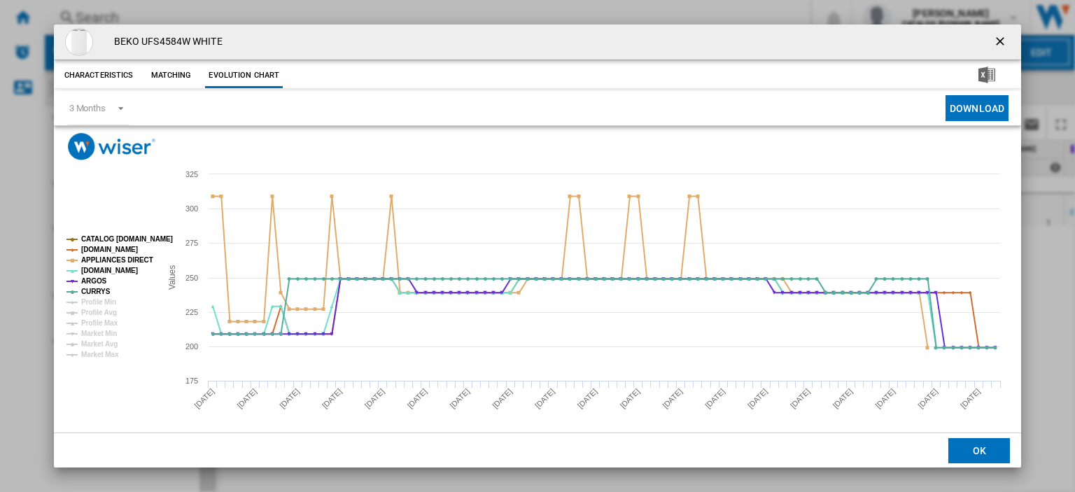
click at [994, 38] on ng-md-icon "getI18NText('BUTTONS.CLOSE_DIALOG')" at bounding box center [1001, 42] width 17 height 17
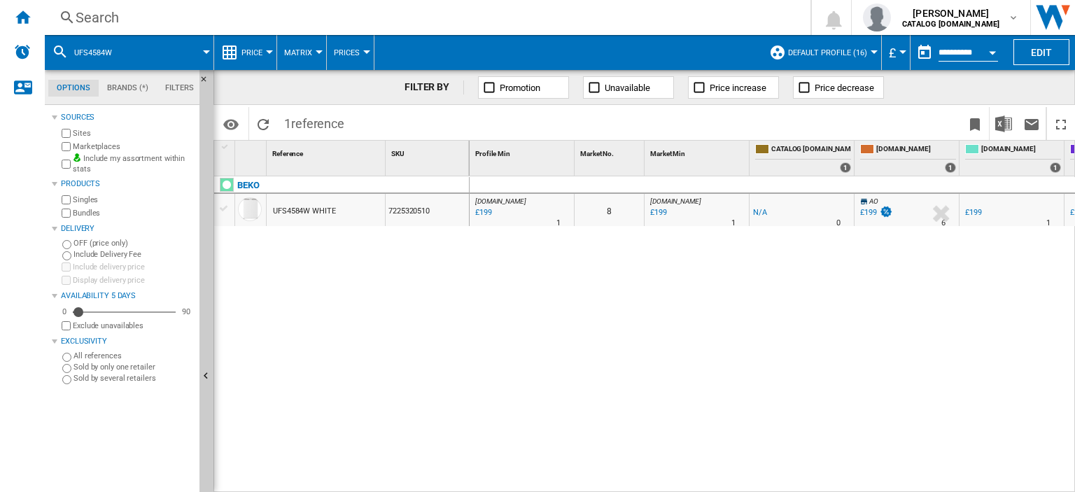
click at [115, 13] on div "Search" at bounding box center [425, 18] width 698 height 20
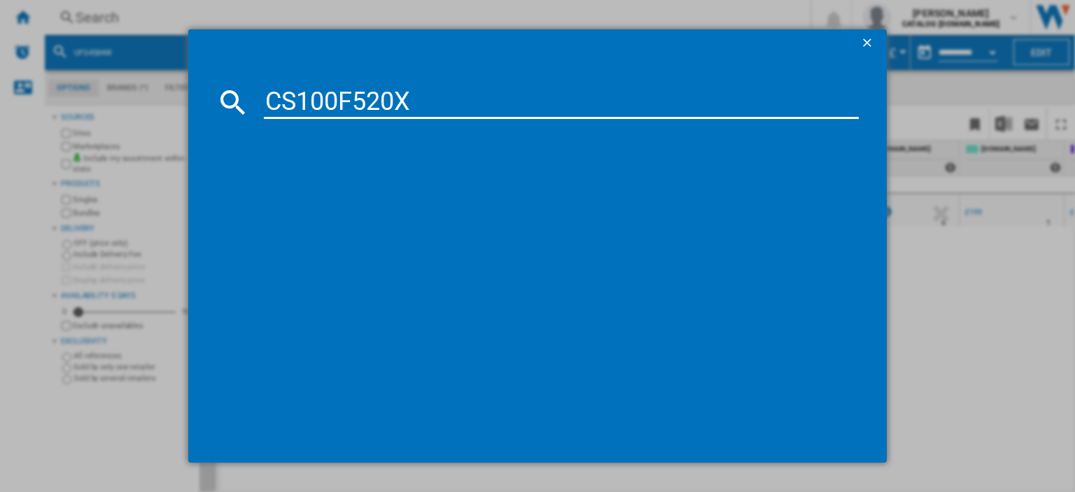
type input "CS100F520X"
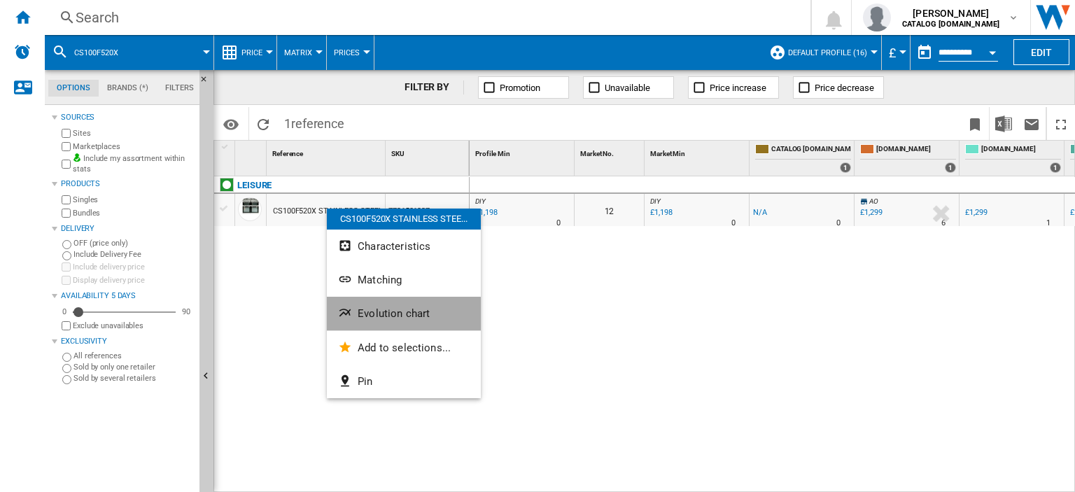
click at [391, 318] on span "Evolution chart" at bounding box center [394, 313] width 72 height 13
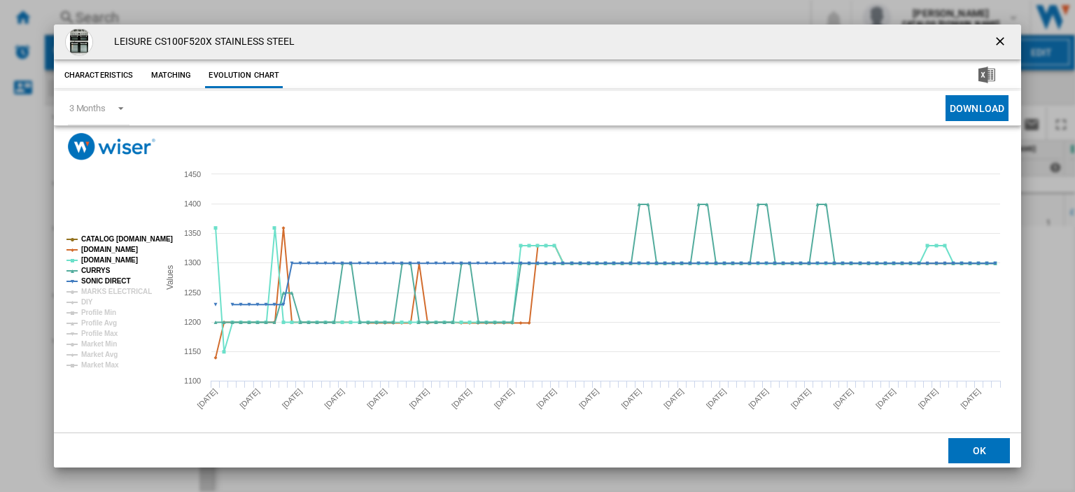
click at [996, 43] on ng-md-icon "getI18NText('BUTTONS.CLOSE_DIALOG')" at bounding box center [1001, 42] width 17 height 17
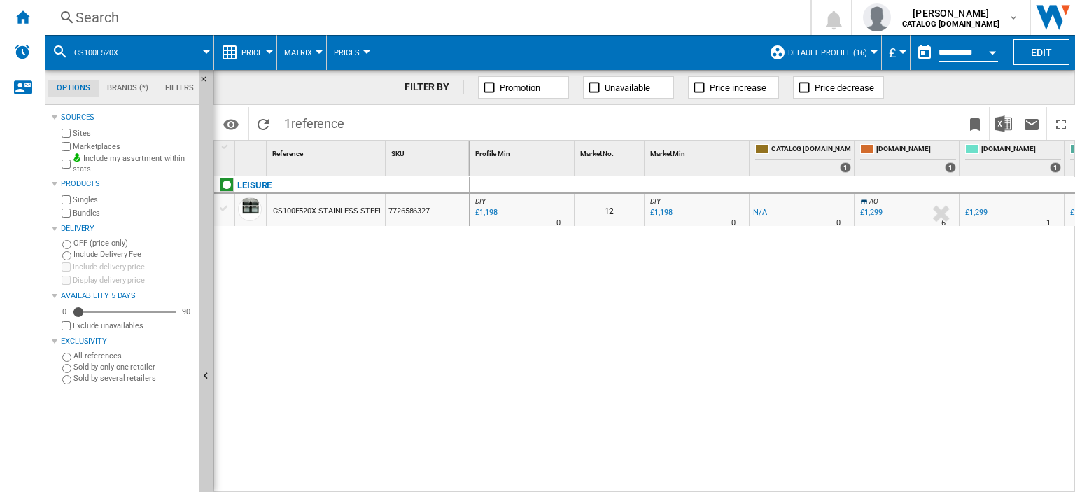
click at [97, 19] on div "Search" at bounding box center [425, 18] width 698 height 20
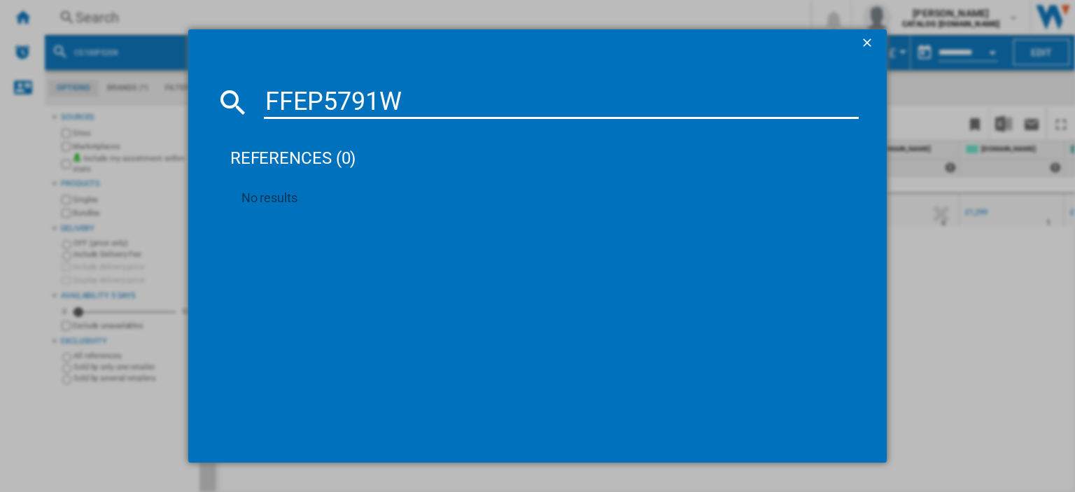
type input "FFEP5791"
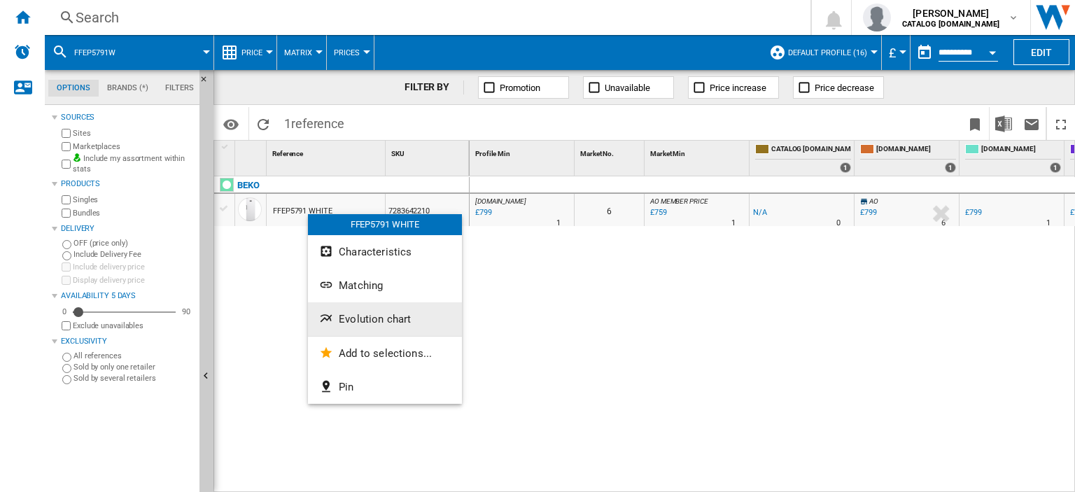
click at [366, 318] on span "Evolution chart" at bounding box center [375, 319] width 72 height 13
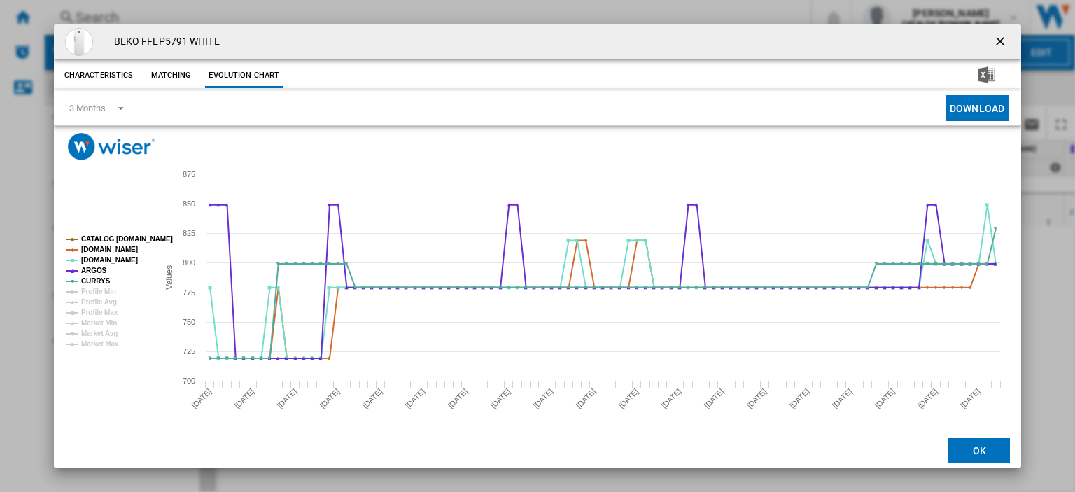
click at [993, 36] on ng-md-icon "getI18NText('BUTTONS.CLOSE_DIALOG')" at bounding box center [1001, 42] width 17 height 17
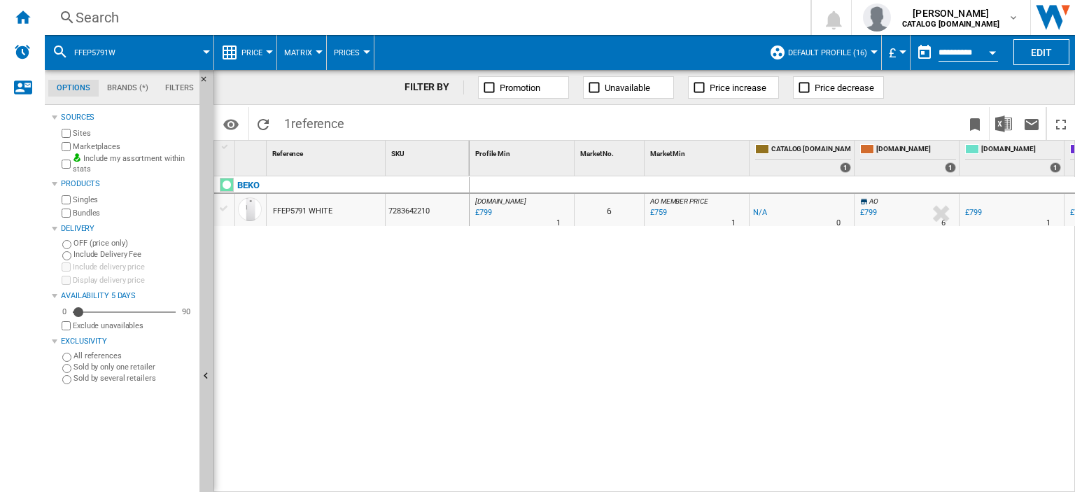
click at [95, 17] on div "Search" at bounding box center [425, 18] width 698 height 20
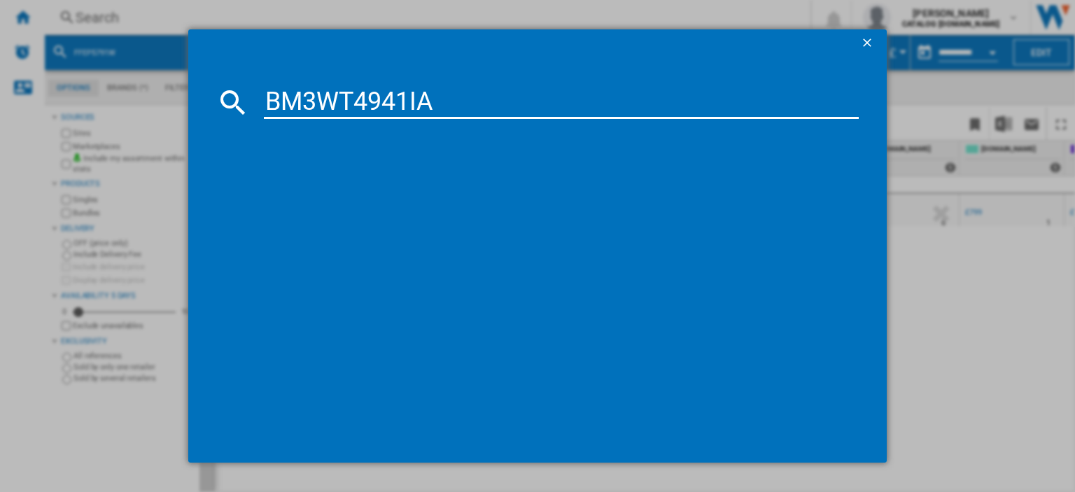
type input "BM3WT4941IA"
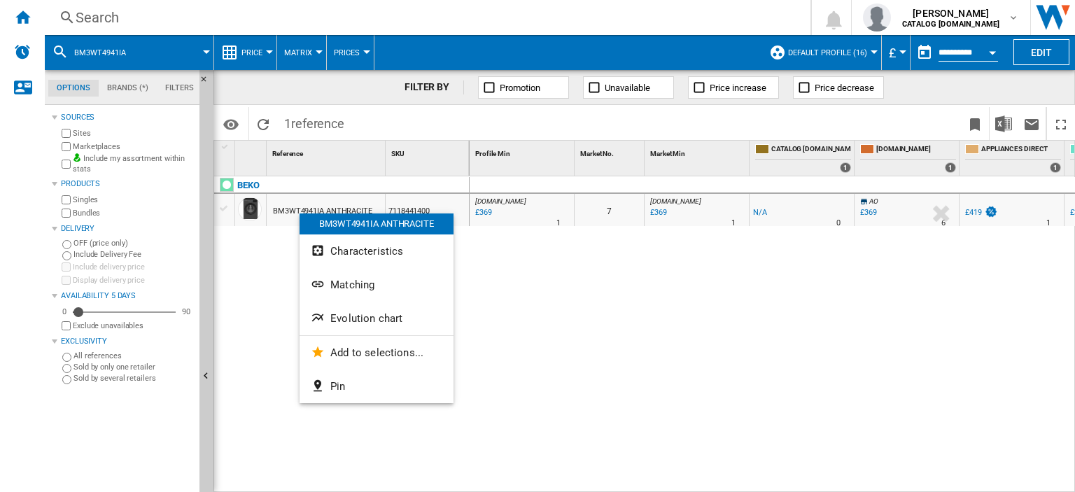
click at [371, 316] on span "Evolution chart" at bounding box center [366, 318] width 72 height 13
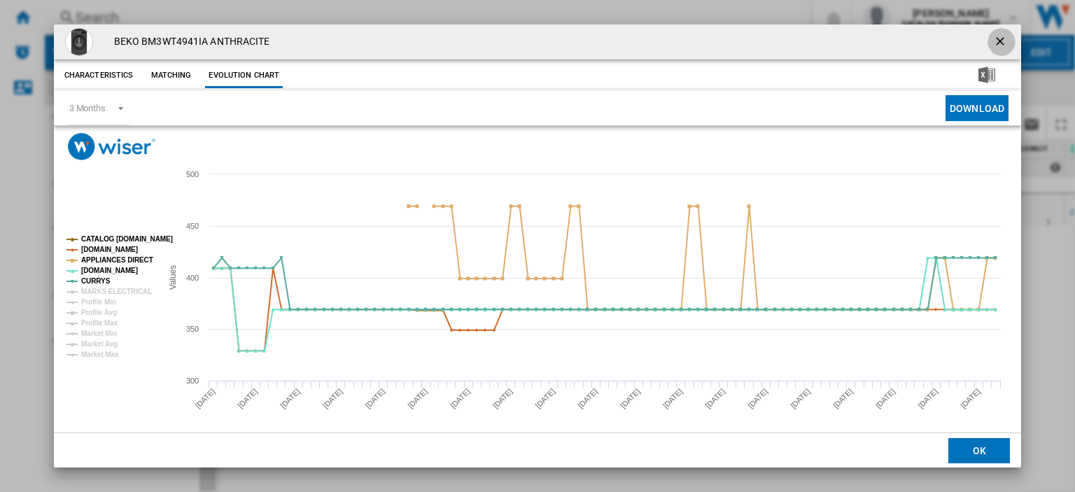
click at [993, 39] on ng-md-icon "getI18NText('BUTTONS.CLOSE_DIALOG')" at bounding box center [1001, 42] width 17 height 17
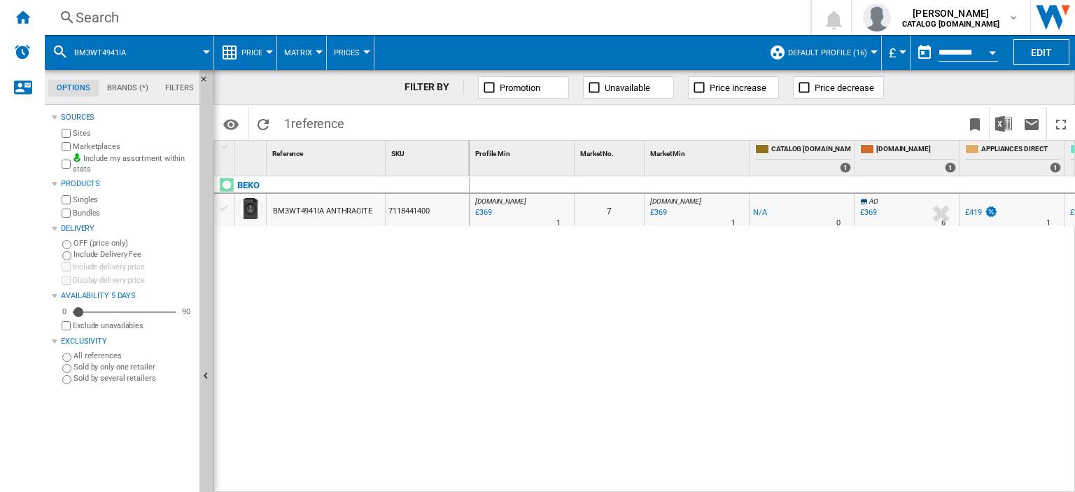
click at [90, 16] on div "Search" at bounding box center [425, 18] width 698 height 20
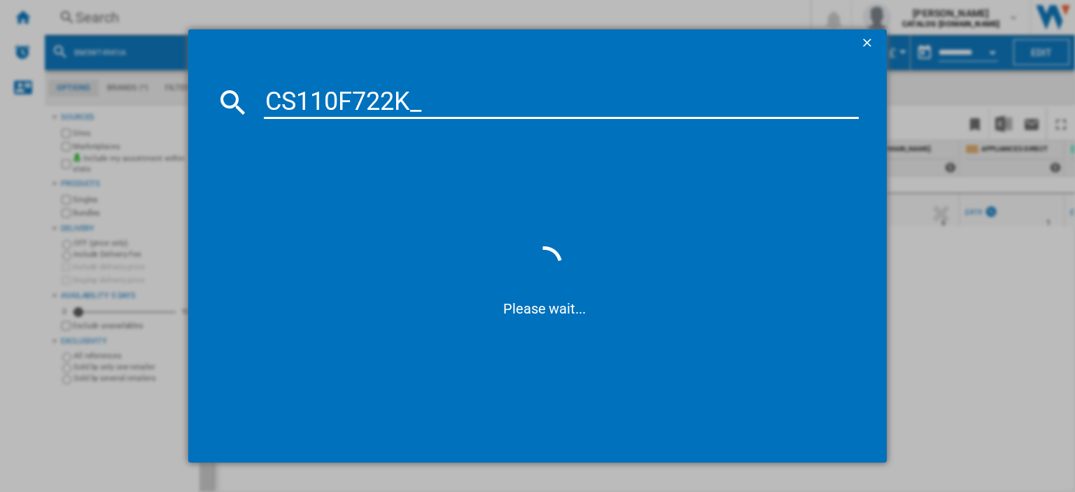
type input "CS110F722K"
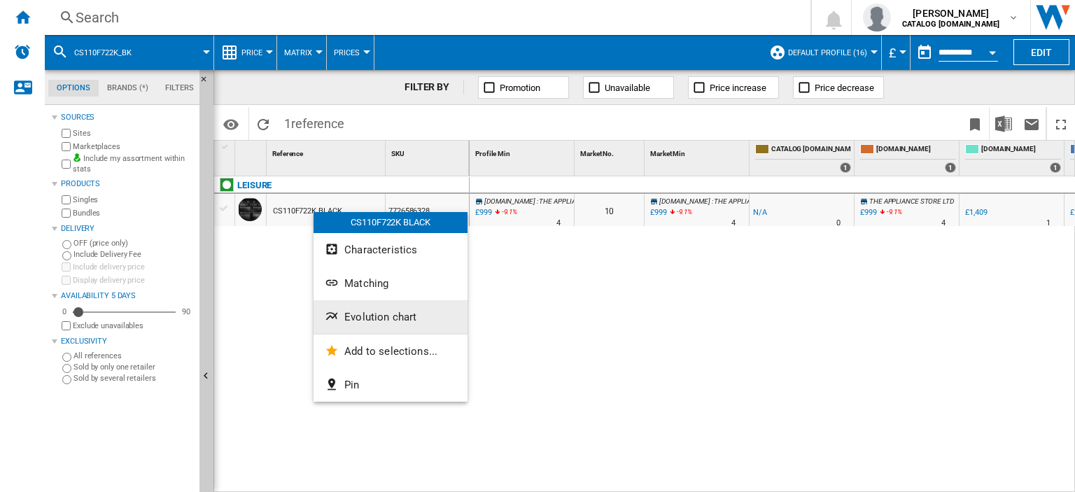
click at [374, 324] on button "Evolution chart" at bounding box center [390, 317] width 154 height 34
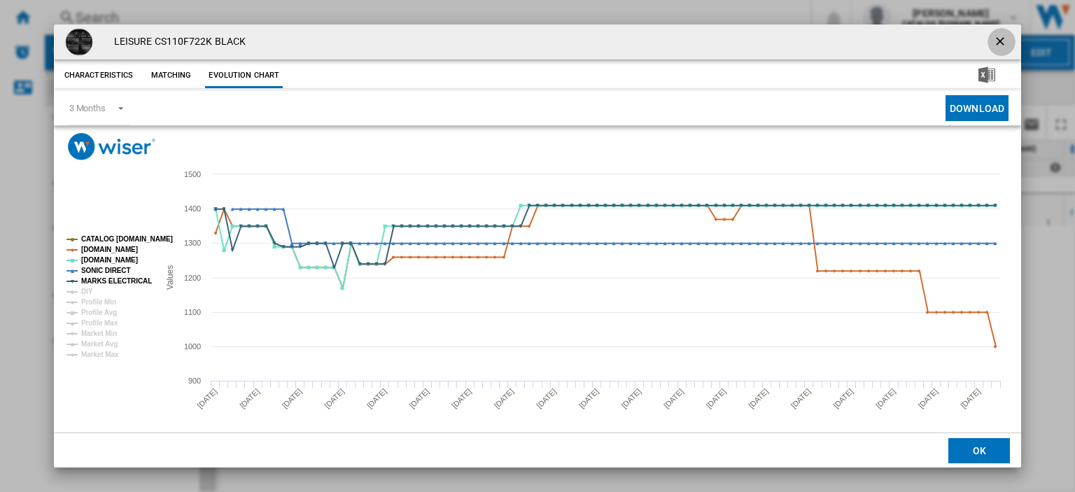
drag, startPoint x: 994, startPoint y: 38, endPoint x: 638, endPoint y: 2, distance: 357.3
click at [994, 38] on ng-md-icon "getI18NText('BUTTONS.CLOSE_DIALOG')" at bounding box center [1001, 42] width 17 height 17
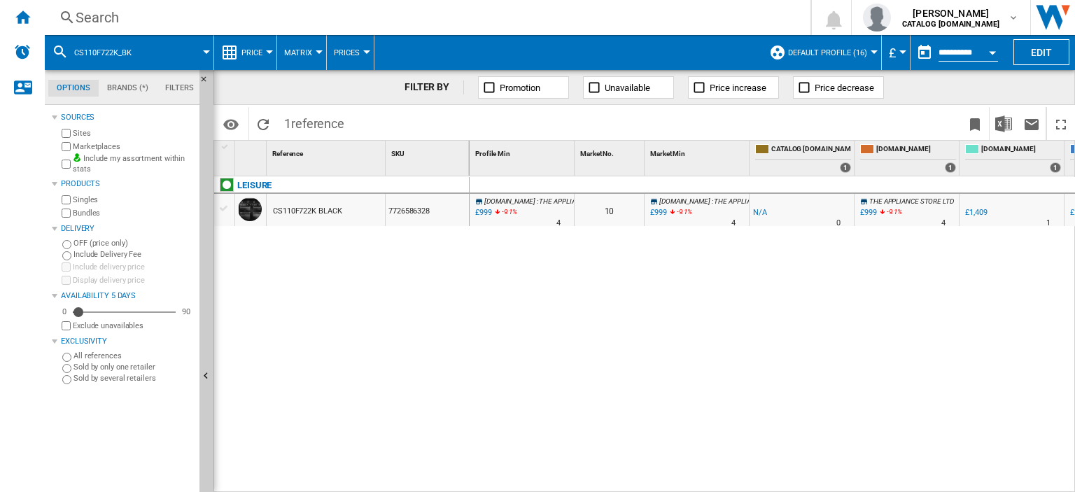
click at [106, 20] on div "Search" at bounding box center [425, 18] width 698 height 20
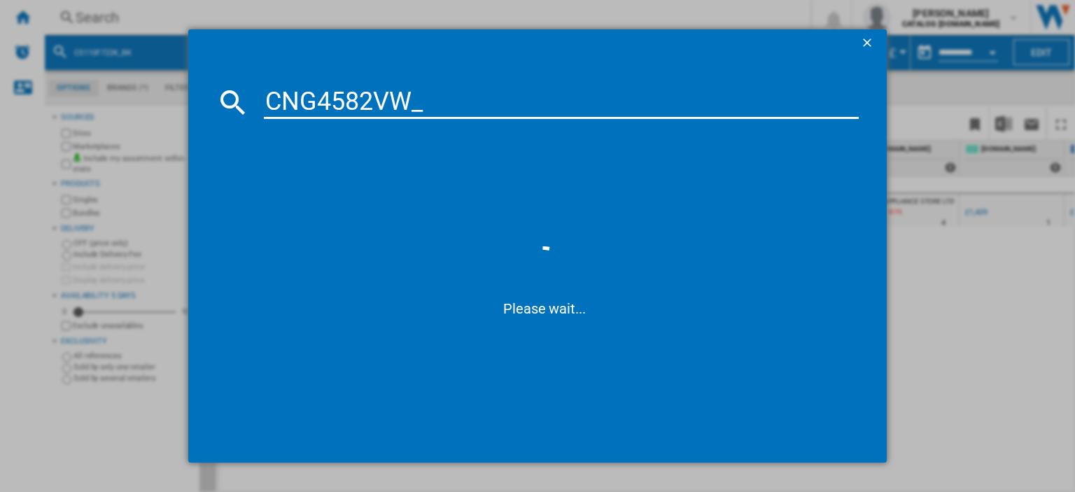
type input "CNG4582VW"
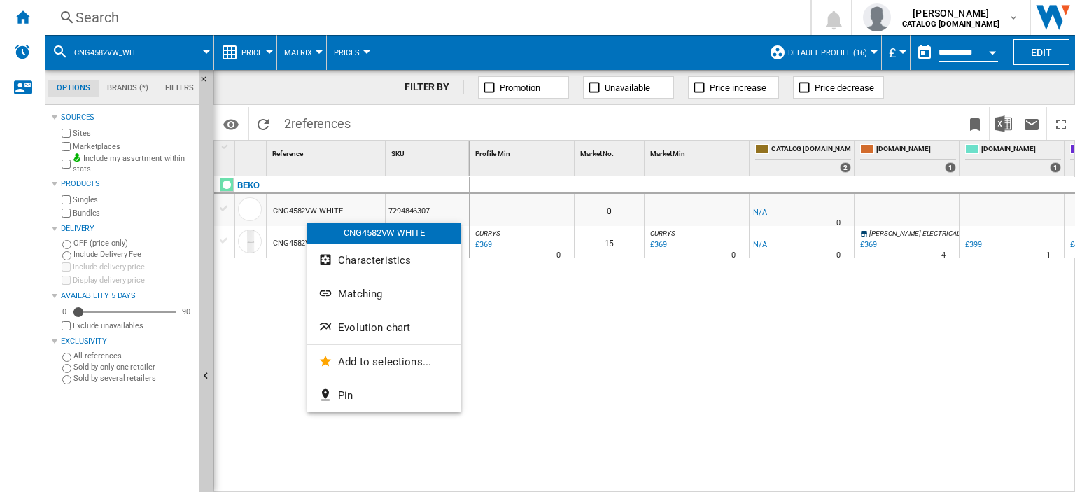
click at [577, 299] on div at bounding box center [537, 246] width 1075 height 492
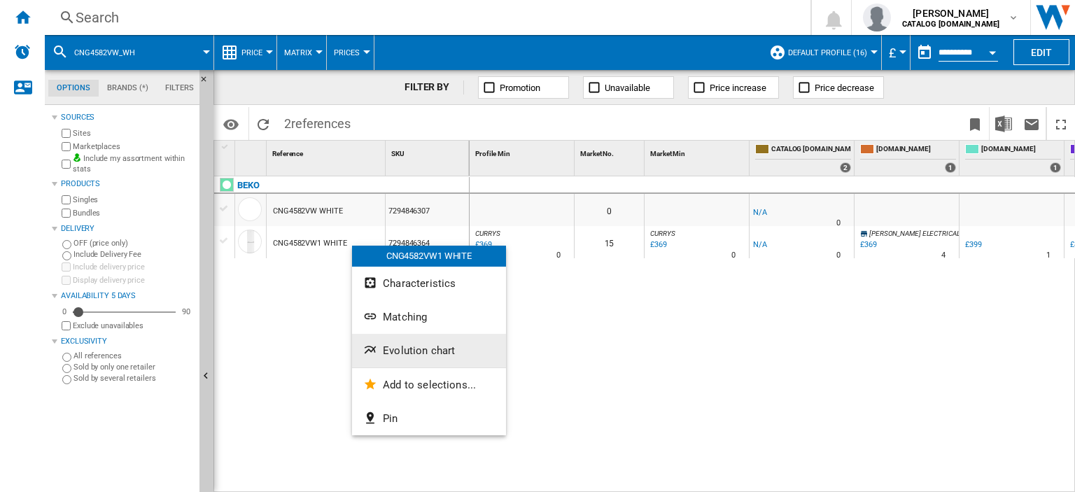
click at [410, 344] on span "Evolution chart" at bounding box center [419, 350] width 72 height 13
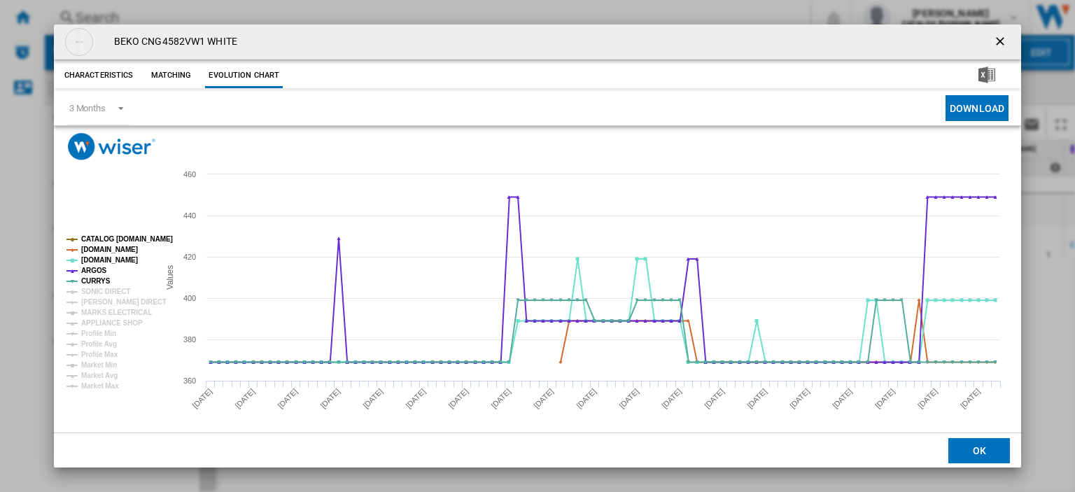
click at [993, 39] on ng-md-icon "getI18NText('BUTTONS.CLOSE_DIALOG')" at bounding box center [1001, 42] width 17 height 17
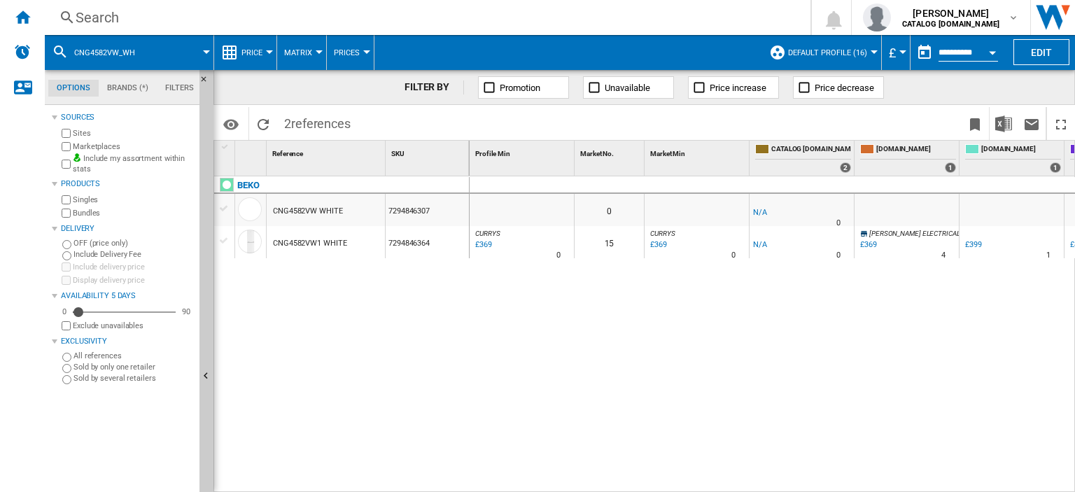
click at [94, 16] on div "Search" at bounding box center [425, 18] width 698 height 20
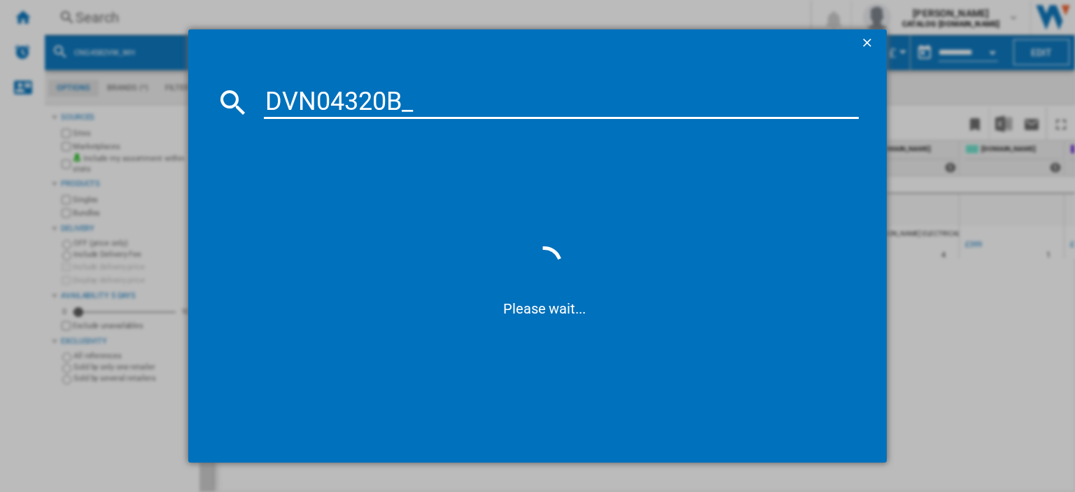
type input "DVN04320B"
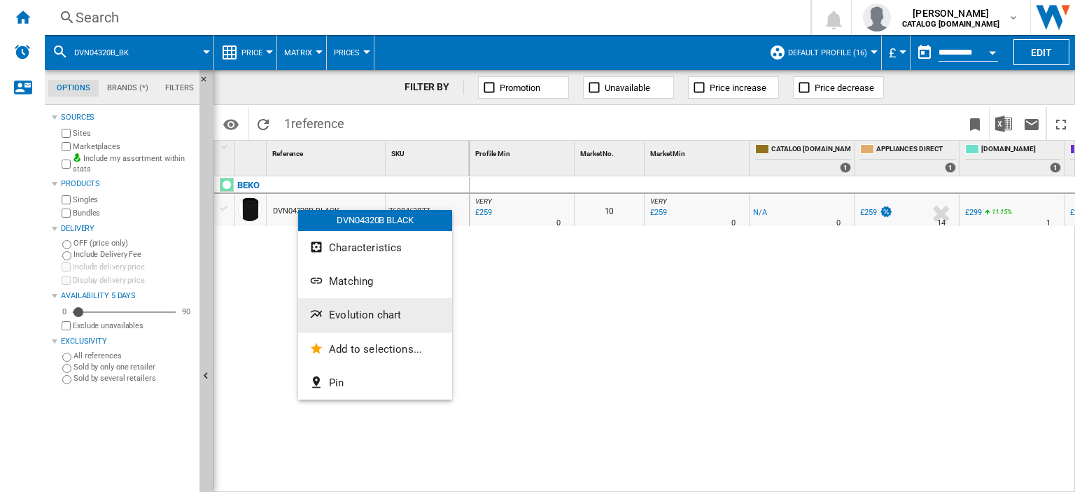
click at [361, 318] on span "Evolution chart" at bounding box center [365, 315] width 72 height 13
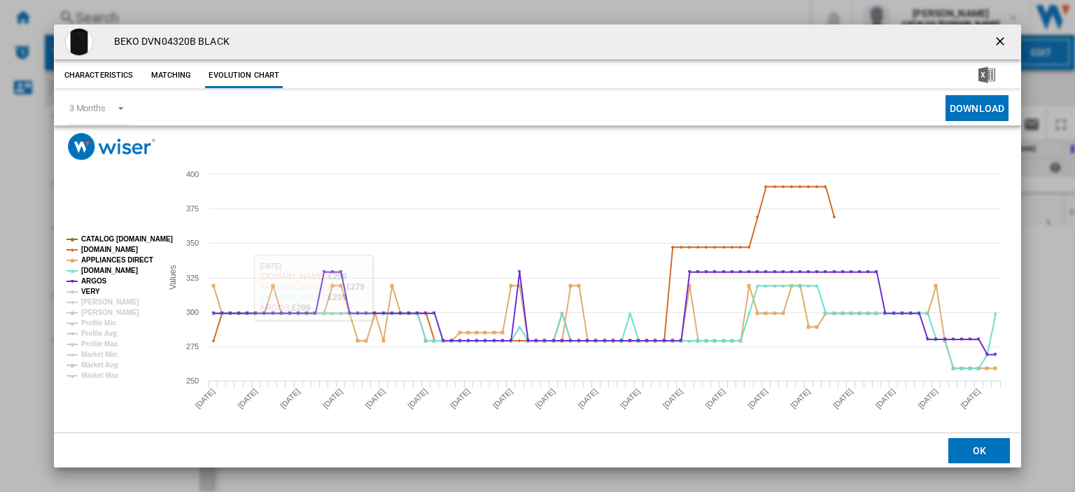
click at [94, 290] on tspan "VERY" at bounding box center [90, 292] width 19 height 8
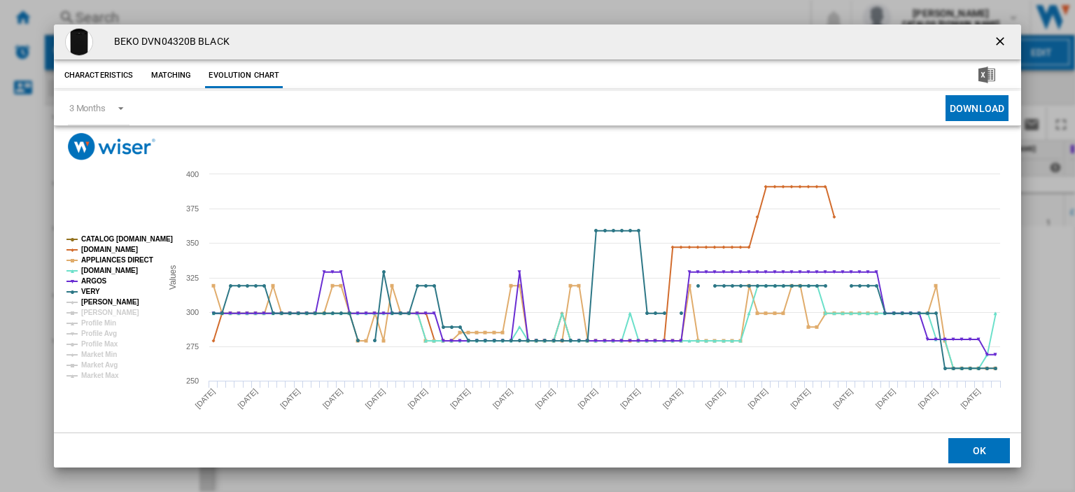
click at [95, 303] on tspan "[PERSON_NAME]" at bounding box center [110, 302] width 58 height 8
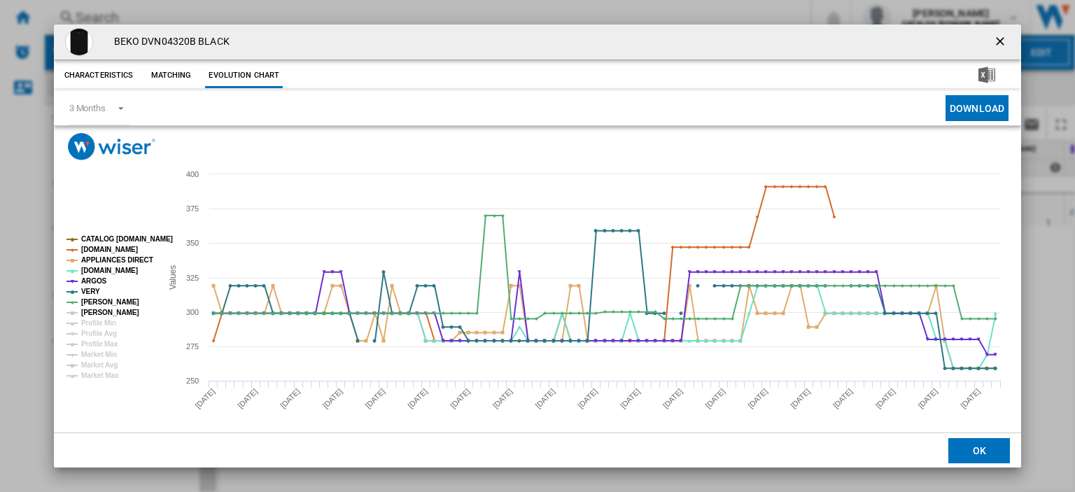
click at [97, 310] on tspan "[PERSON_NAME]" at bounding box center [110, 313] width 58 height 8
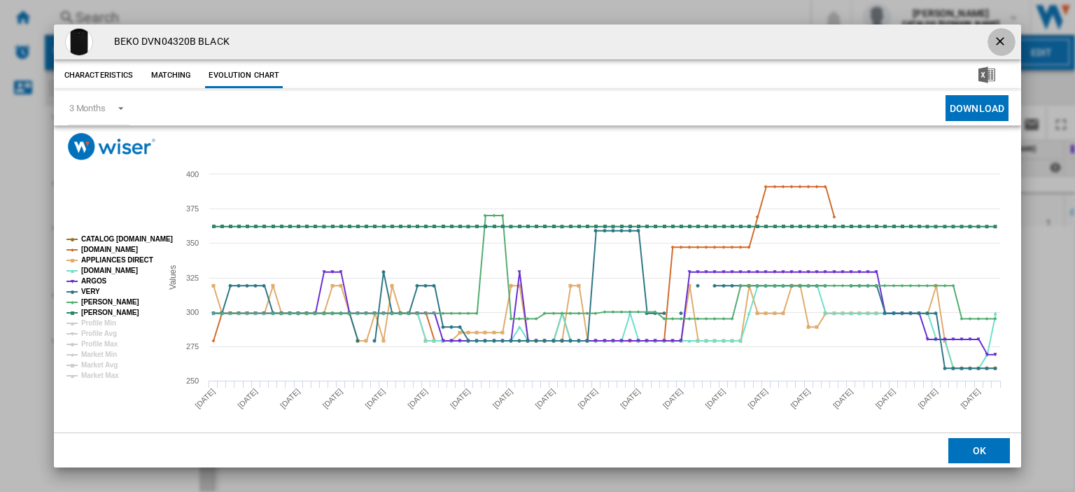
click at [996, 41] on ng-md-icon "getI18NText('BUTTONS.CLOSE_DIALOG')" at bounding box center [1001, 42] width 17 height 17
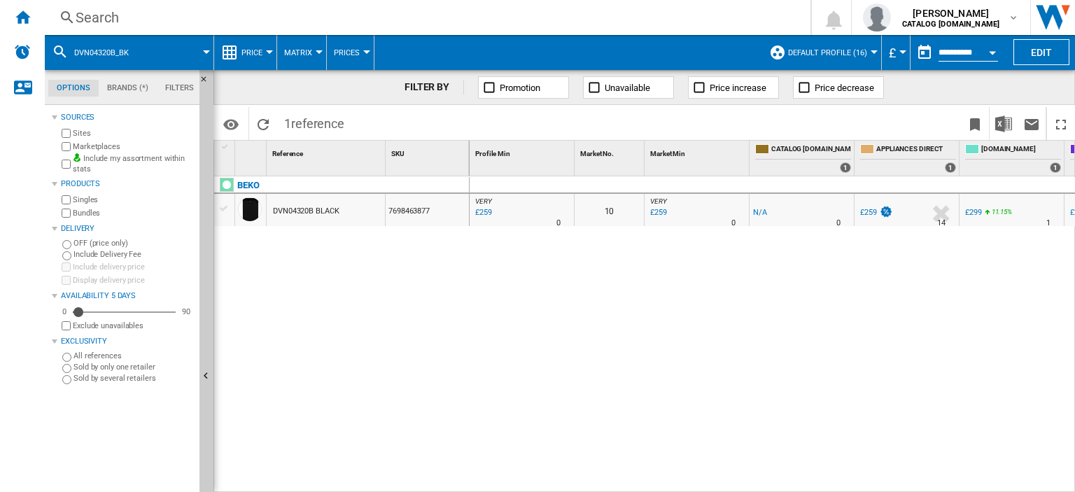
click at [104, 19] on div "Search" at bounding box center [425, 18] width 698 height 20
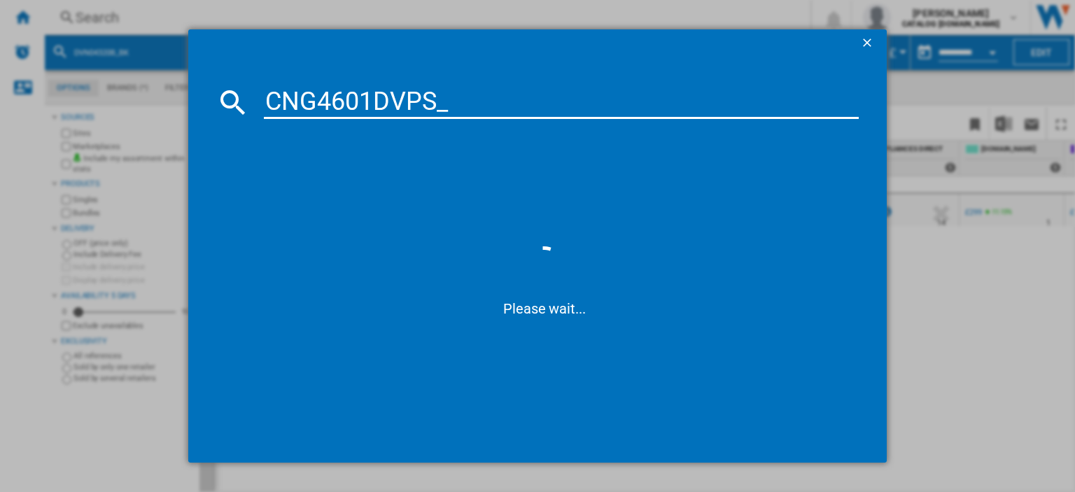
type input "CNG4601DVPS"
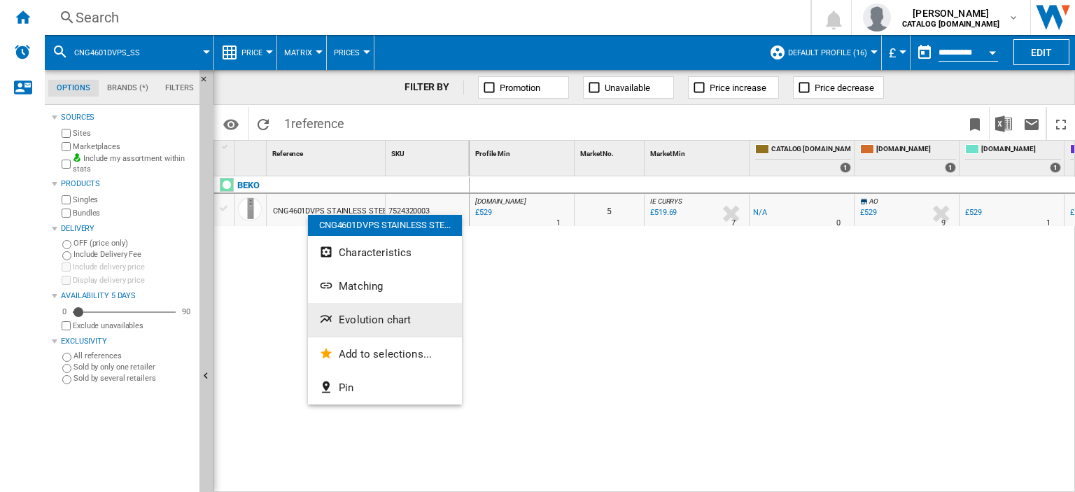
click at [400, 321] on span "Evolution chart" at bounding box center [375, 319] width 72 height 13
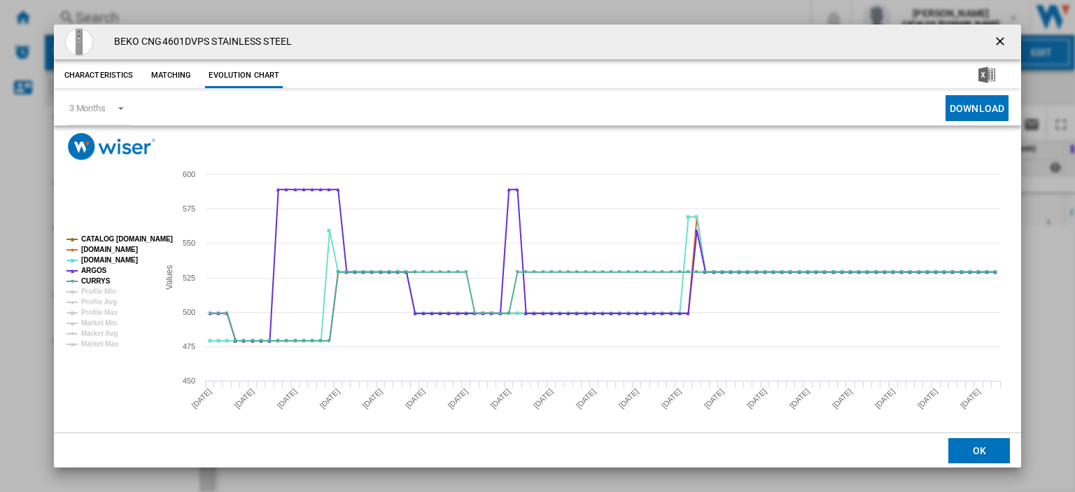
click at [993, 44] on ng-md-icon "getI18NText('BUTTONS.CLOSE_DIALOG')" at bounding box center [1001, 42] width 17 height 17
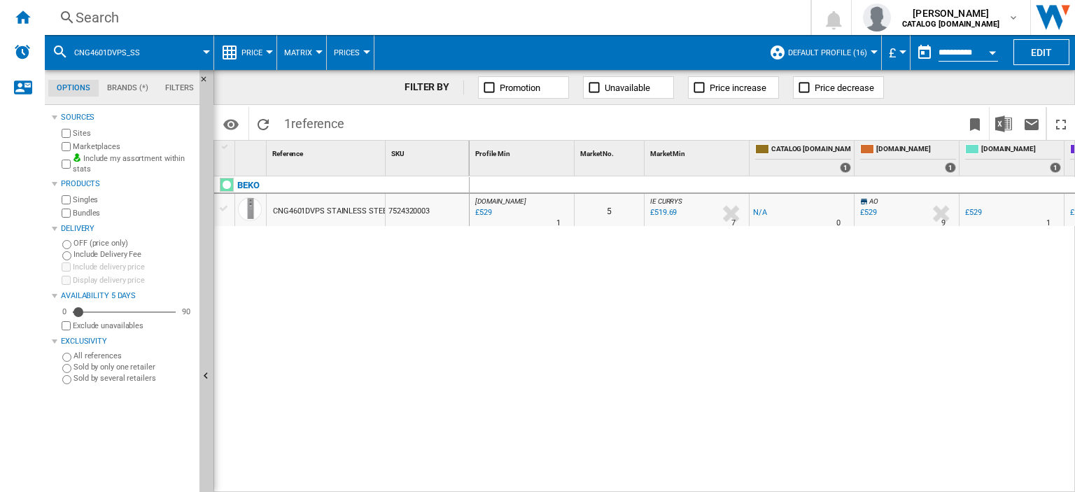
click at [97, 19] on div "Search" at bounding box center [425, 18] width 698 height 20
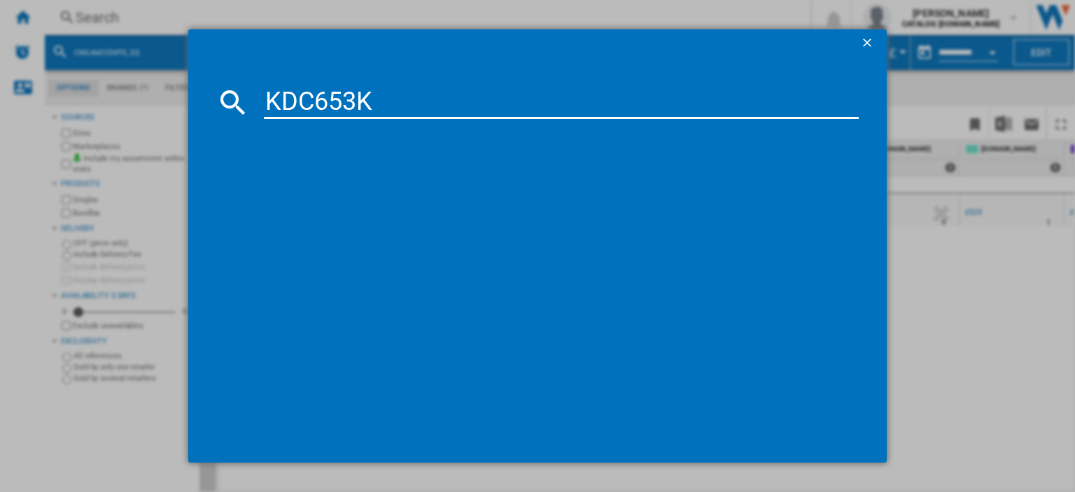
type input "KDC653K"
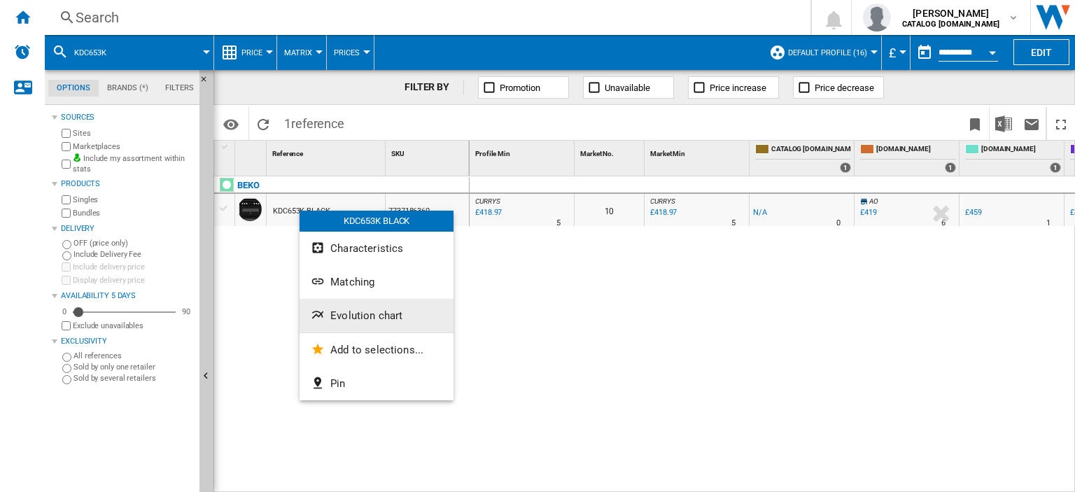
click at [369, 311] on span "Evolution chart" at bounding box center [366, 315] width 72 height 13
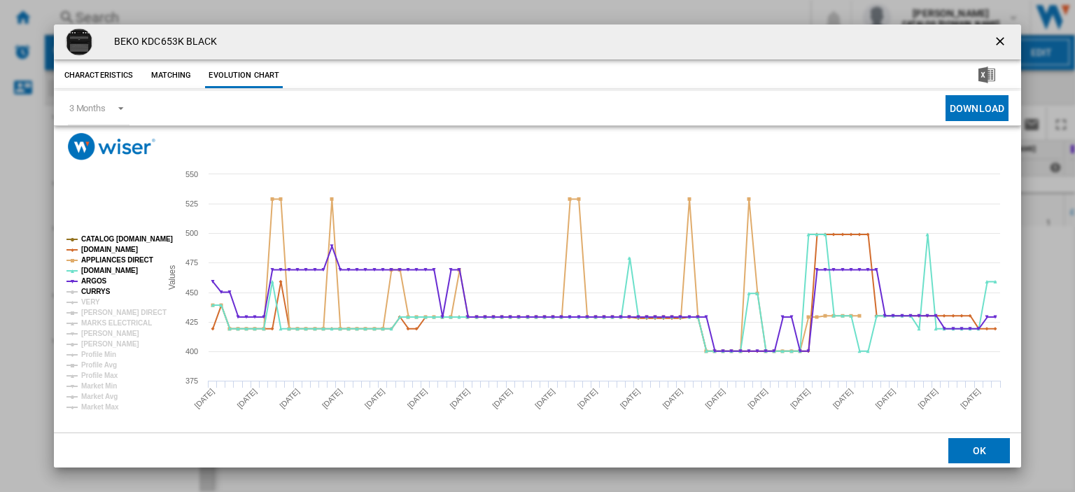
click at [93, 290] on tspan "CURRYS" at bounding box center [95, 292] width 29 height 8
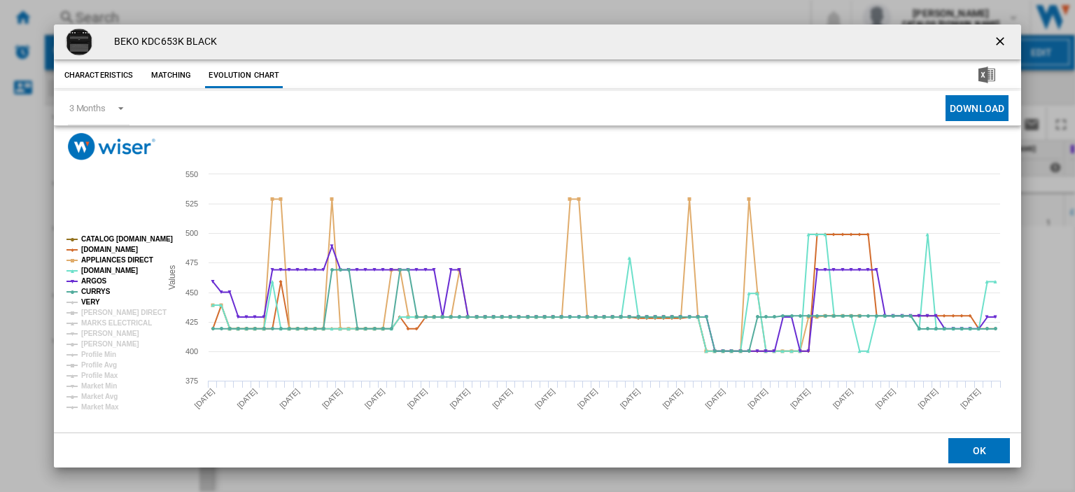
click at [87, 302] on tspan "VERY" at bounding box center [90, 302] width 19 height 8
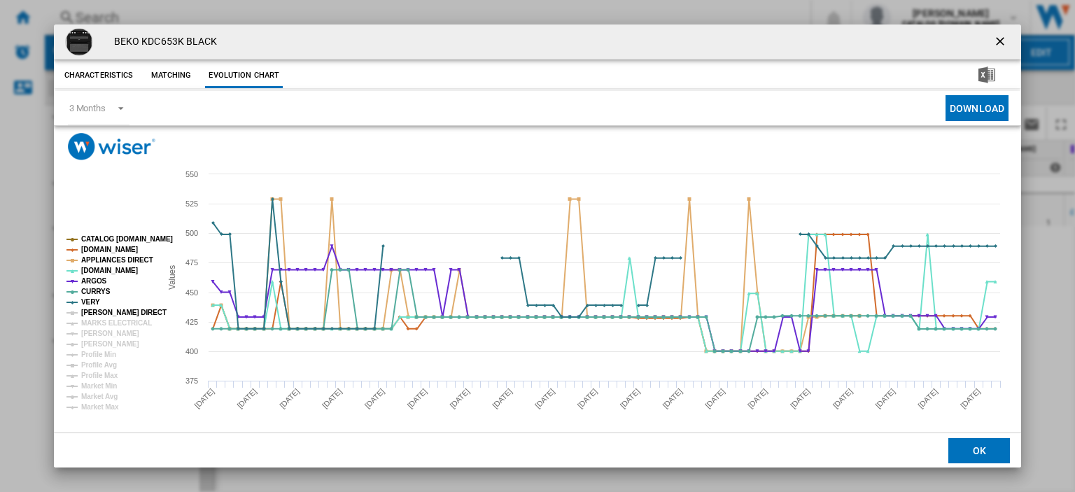
click at [95, 312] on tspan "[PERSON_NAME] DIRECT" at bounding box center [123, 313] width 85 height 8
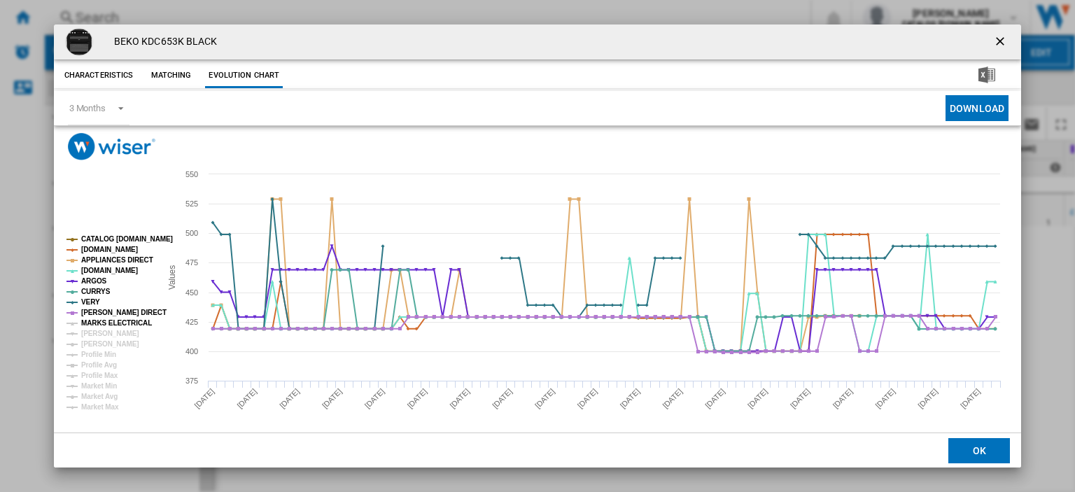
click at [95, 323] on tspan "MARKS ELECTRICAL" at bounding box center [116, 323] width 71 height 8
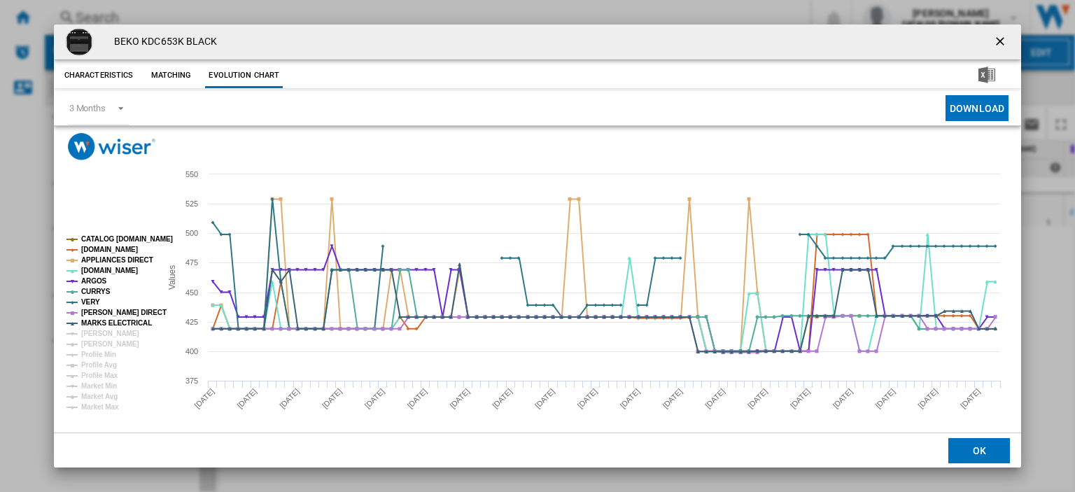
click at [993, 42] on ng-md-icon "getI18NText('BUTTONS.CLOSE_DIALOG')" at bounding box center [1001, 42] width 17 height 17
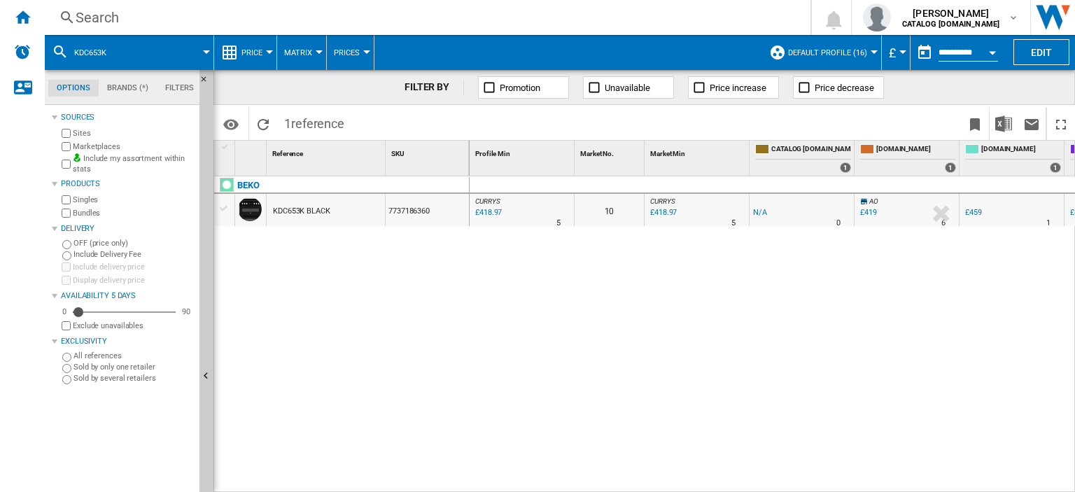
click at [92, 13] on div "Search" at bounding box center [425, 18] width 698 height 20
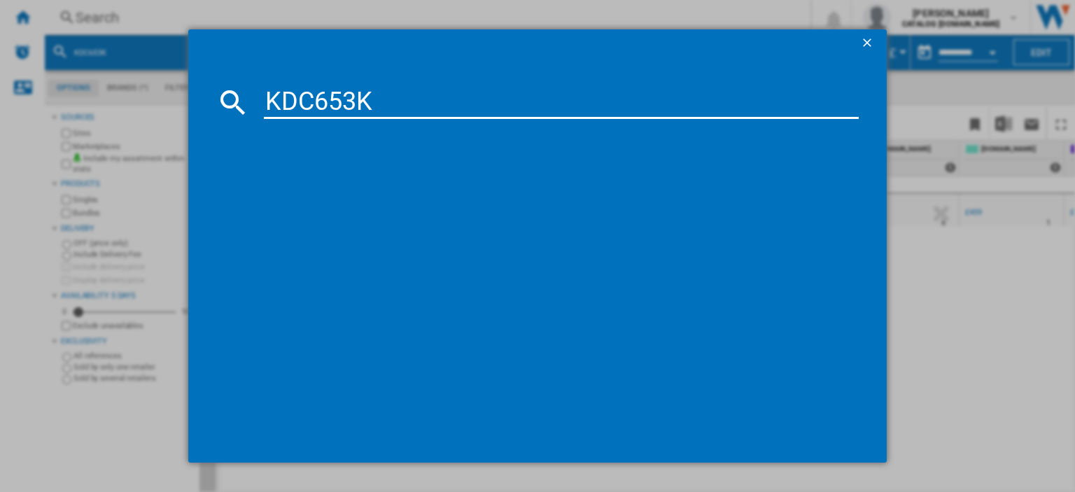
type input "KDC653K"
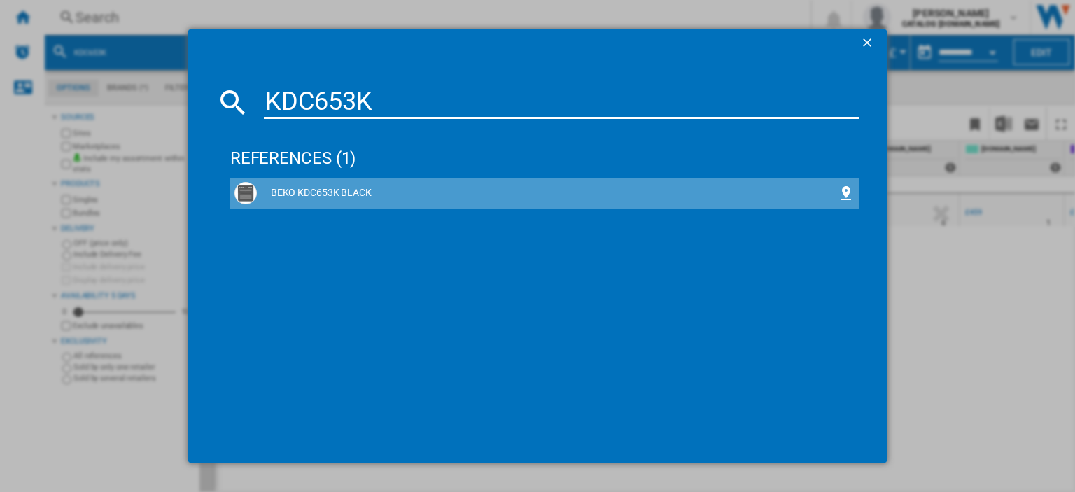
click at [319, 189] on div "BEKO KDC653K BLACK" at bounding box center [547, 193] width 581 height 14
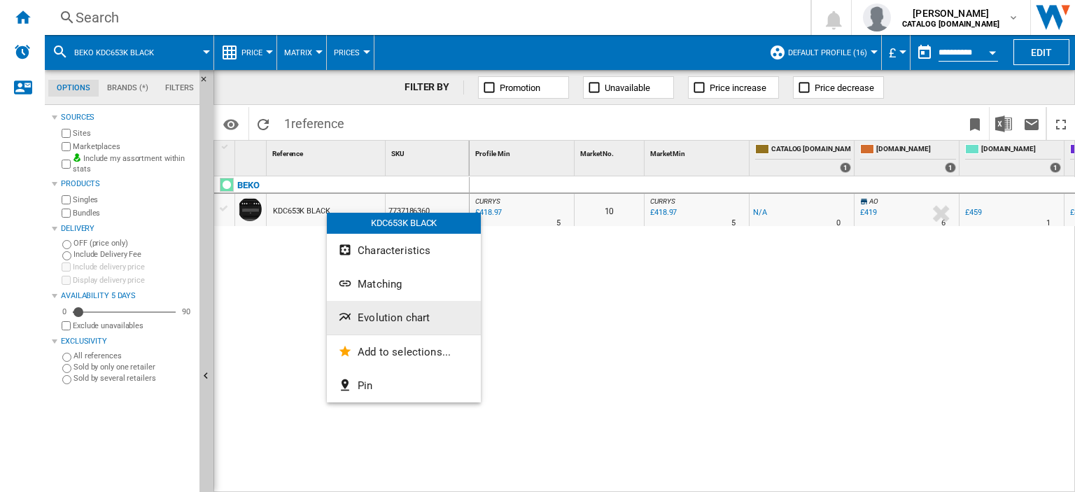
click at [406, 318] on span "Evolution chart" at bounding box center [394, 317] width 72 height 13
